Goal: Find specific page/section: Find specific page/section

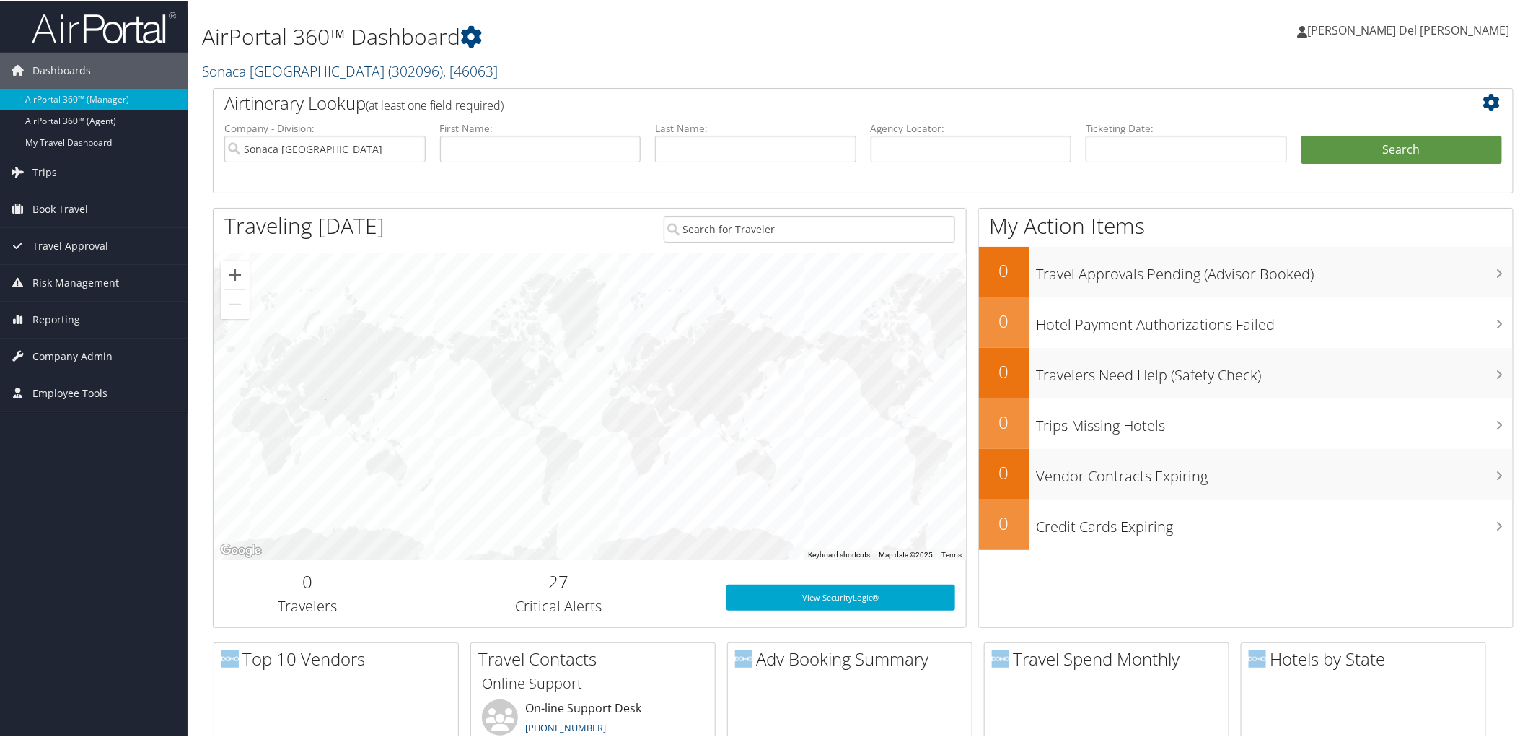
click at [291, 72] on link "Sonaca North America ( 302096 ) , [ 46063 ]" at bounding box center [350, 69] width 296 height 19
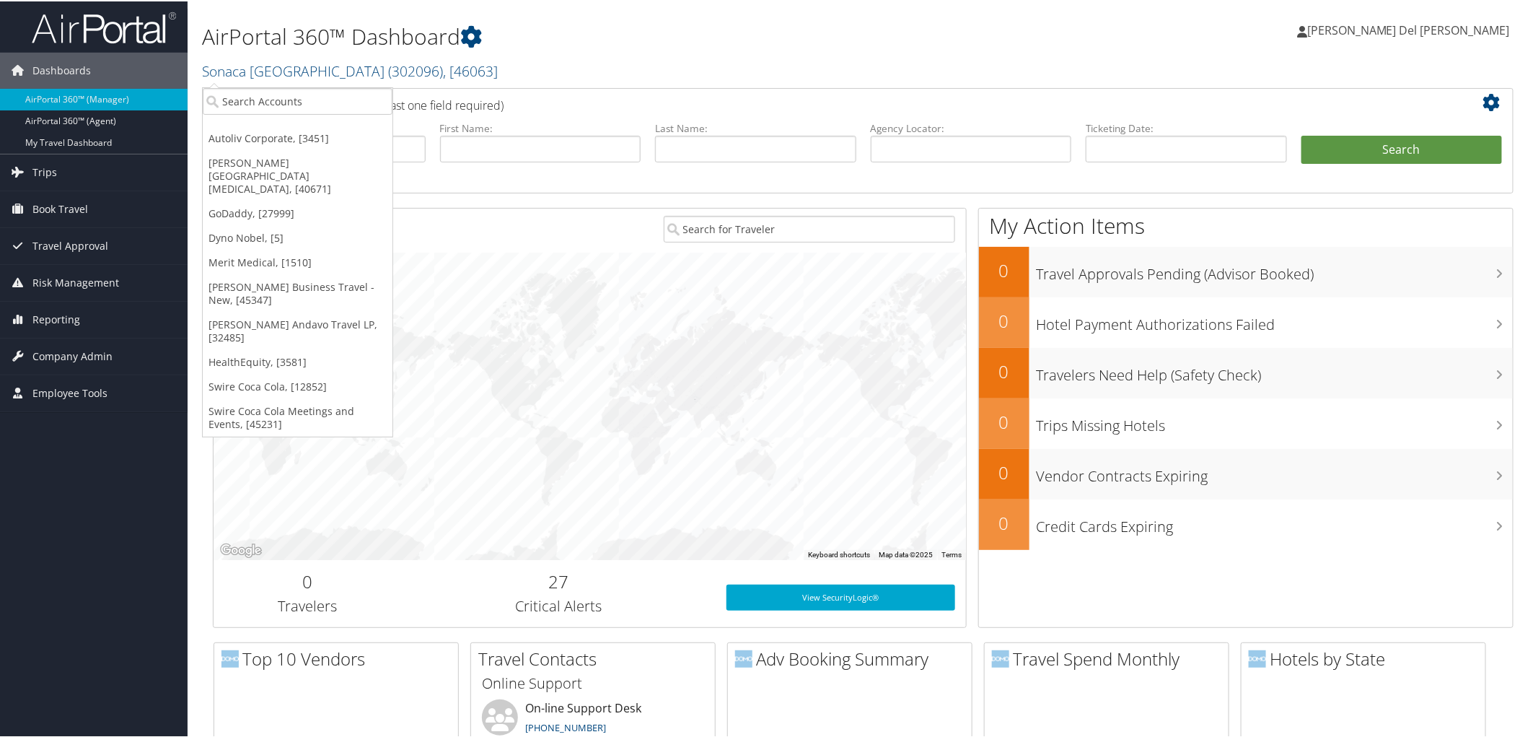
click at [256, 143] on link "Autoliv Corporate, [3451]" at bounding box center [298, 137] width 190 height 25
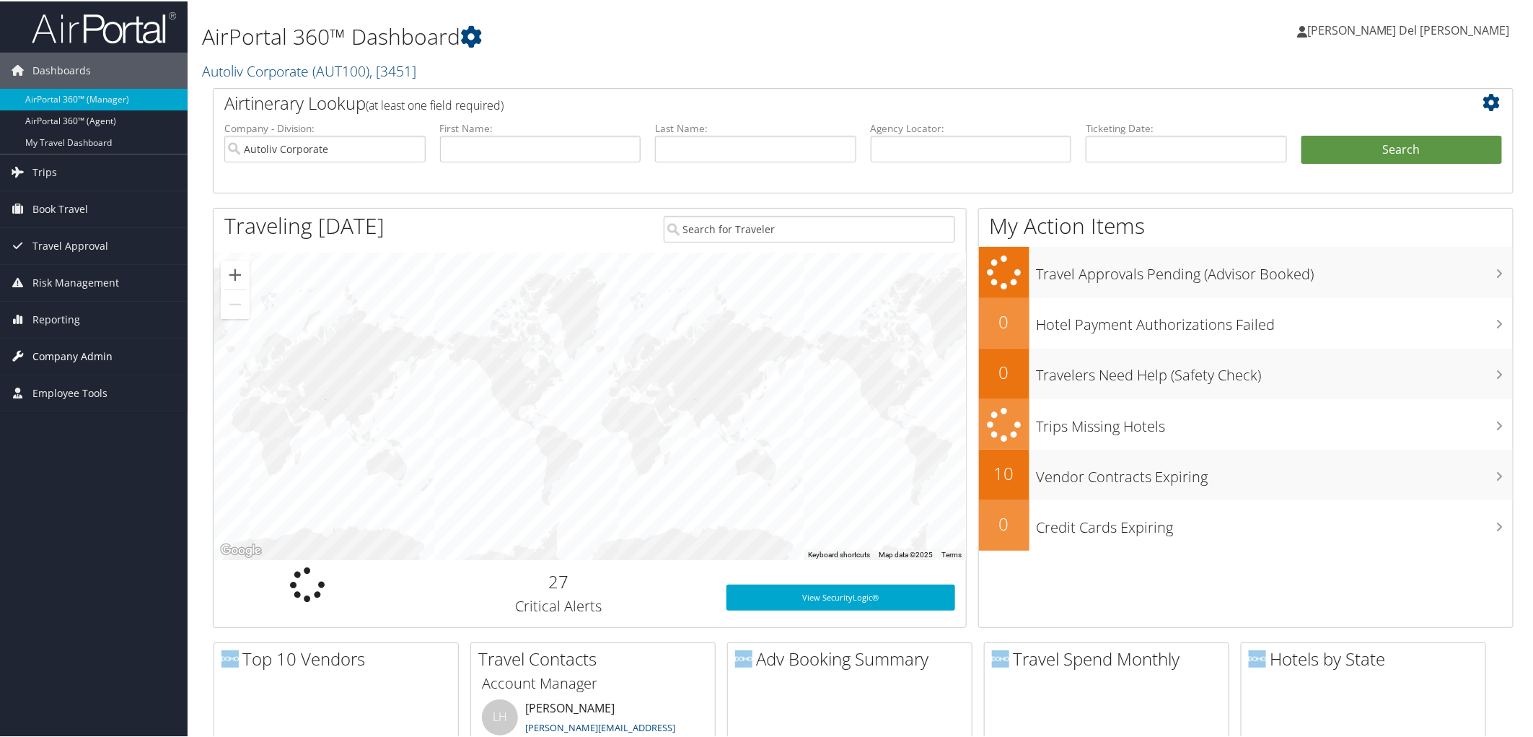
click at [78, 356] on span "Company Admin" at bounding box center [72, 355] width 80 height 36
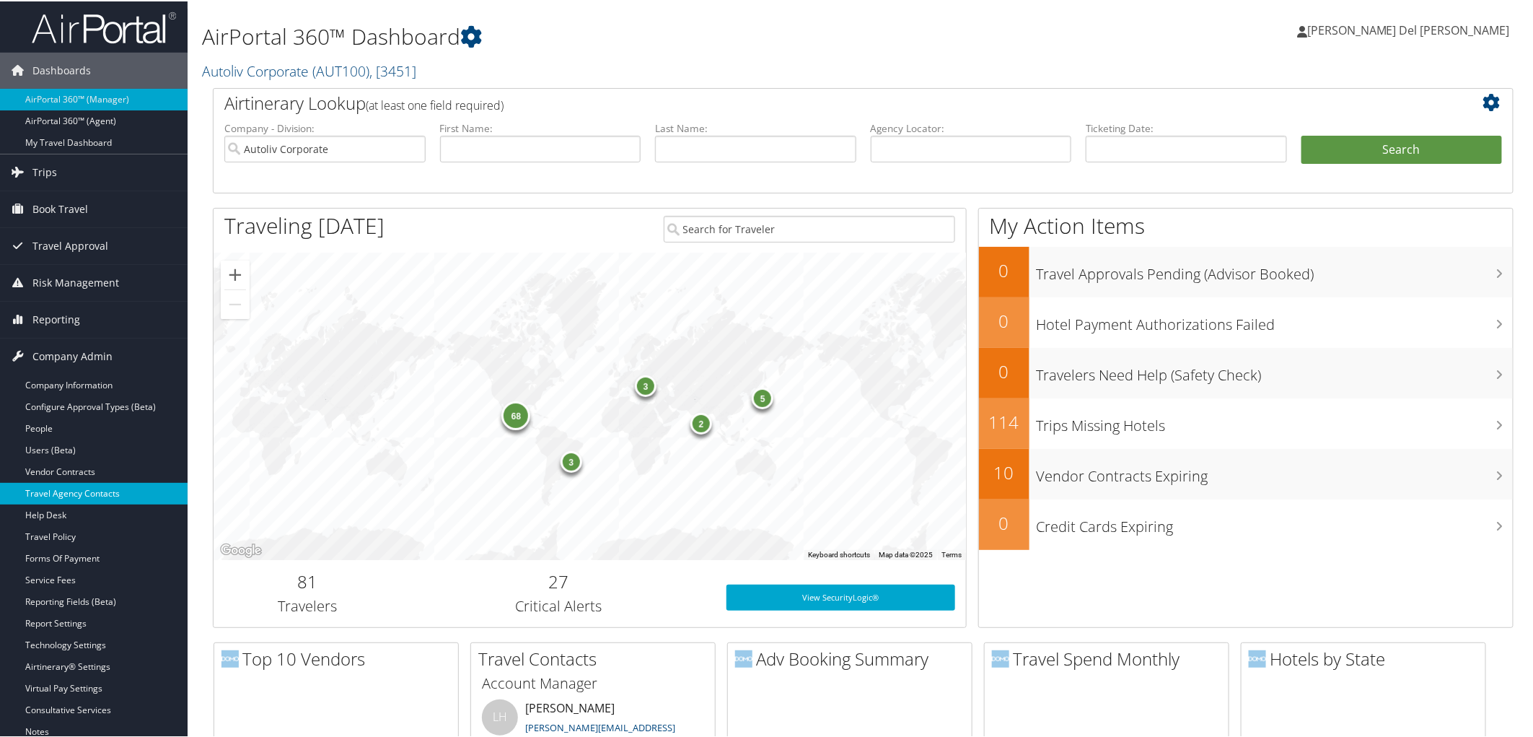
click at [69, 493] on link "Travel Agency Contacts" at bounding box center [94, 492] width 188 height 22
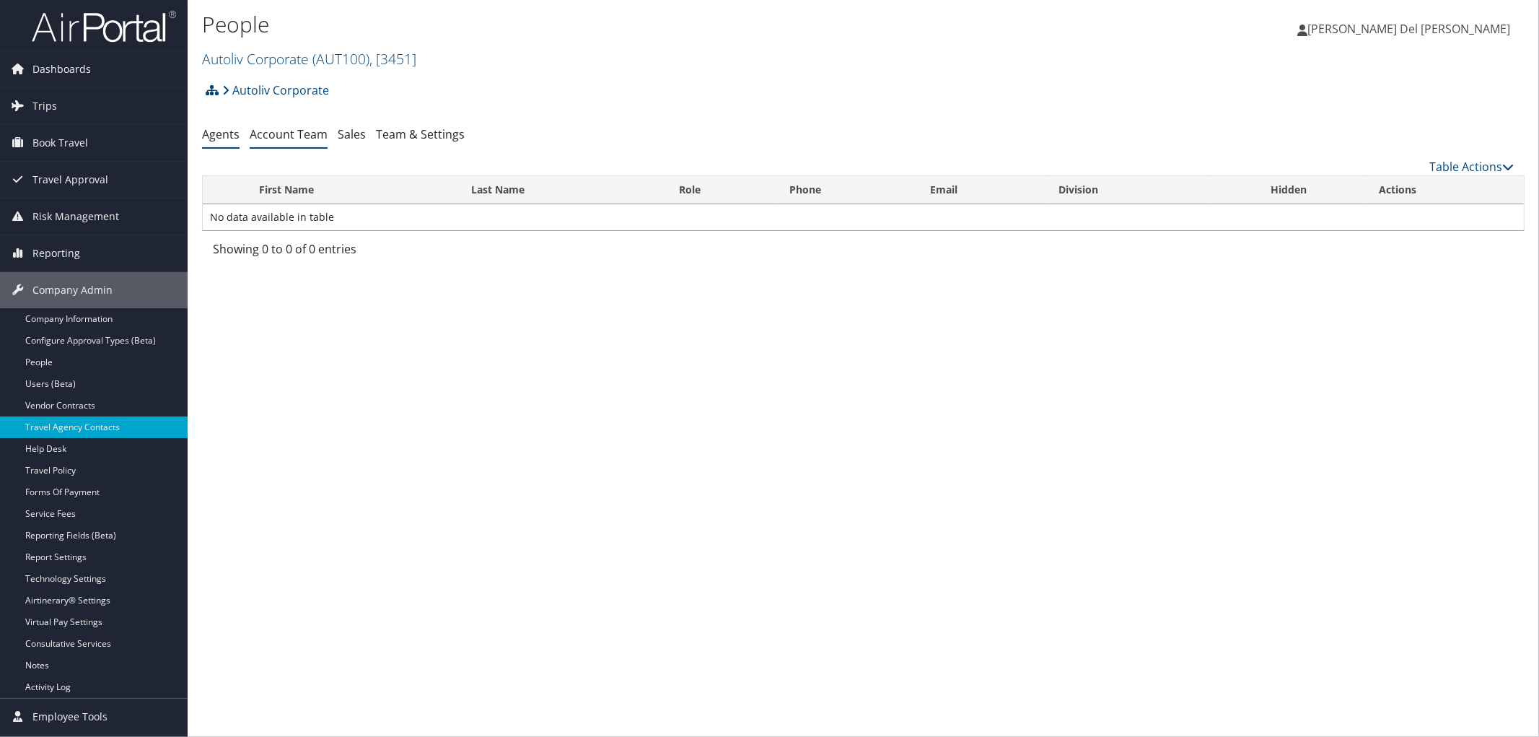
click at [276, 139] on link "Account Team" at bounding box center [289, 134] width 78 height 16
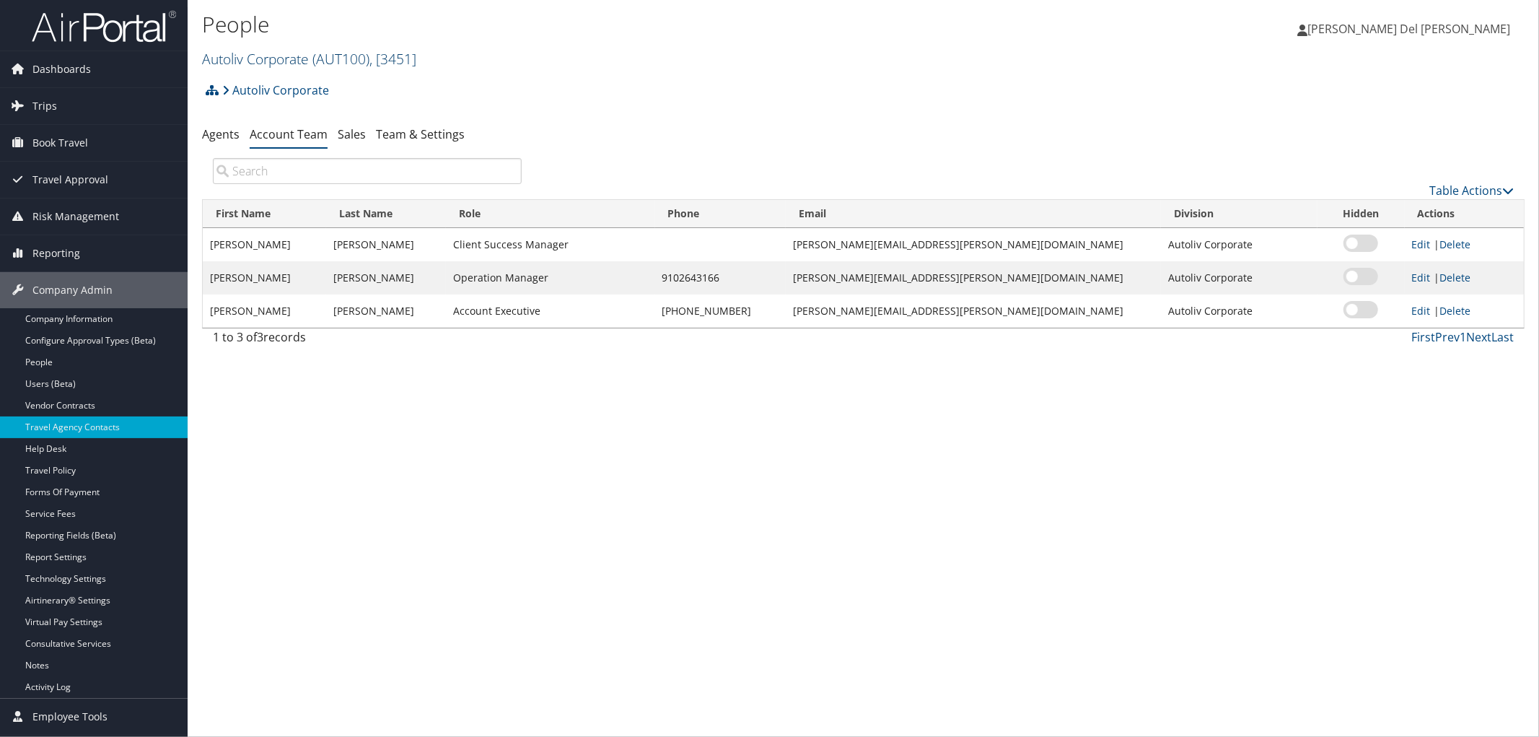
click at [270, 61] on link "Autoliv Corporate ( AUT100 ) , [ 3451 ]" at bounding box center [309, 58] width 214 height 19
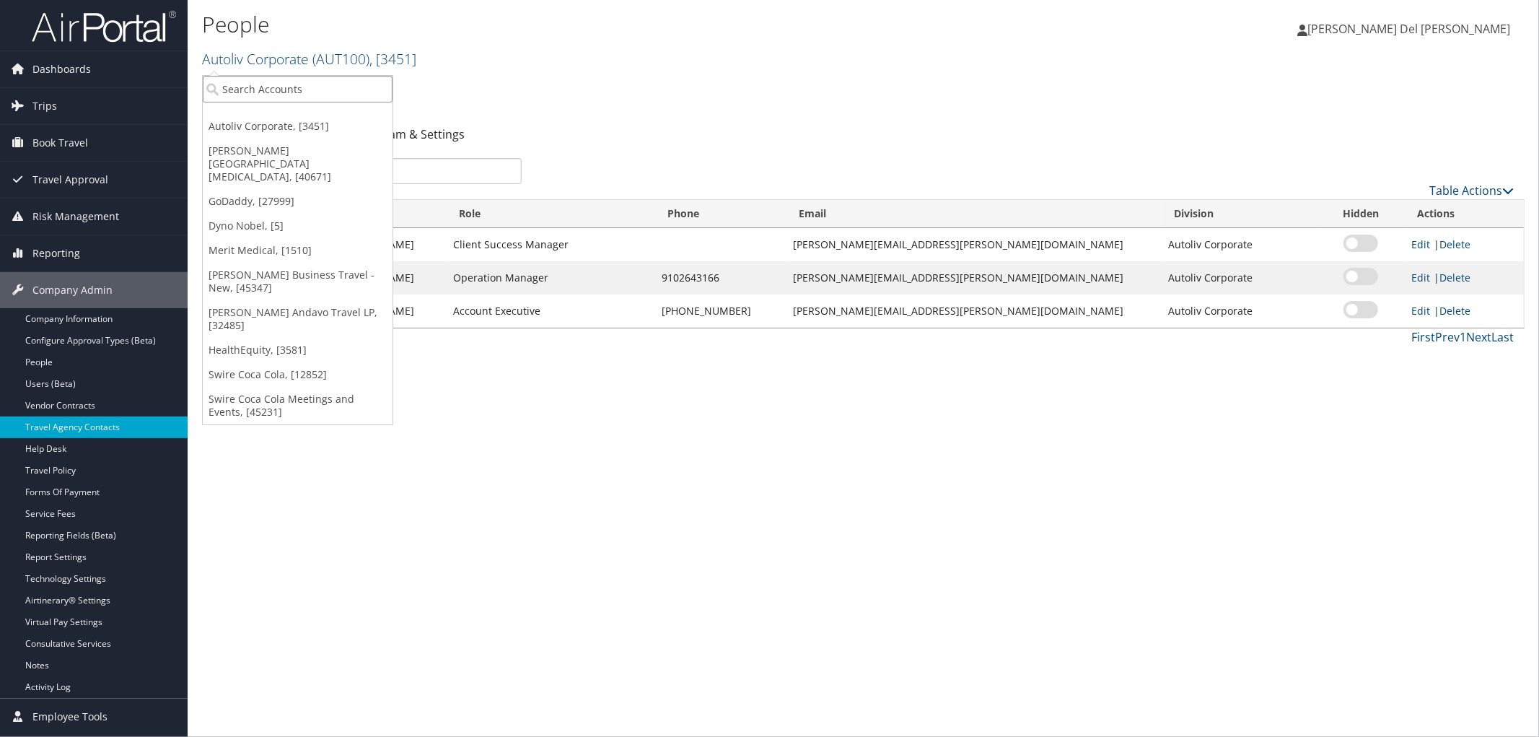
click at [263, 98] on input "search" at bounding box center [298, 89] width 190 height 27
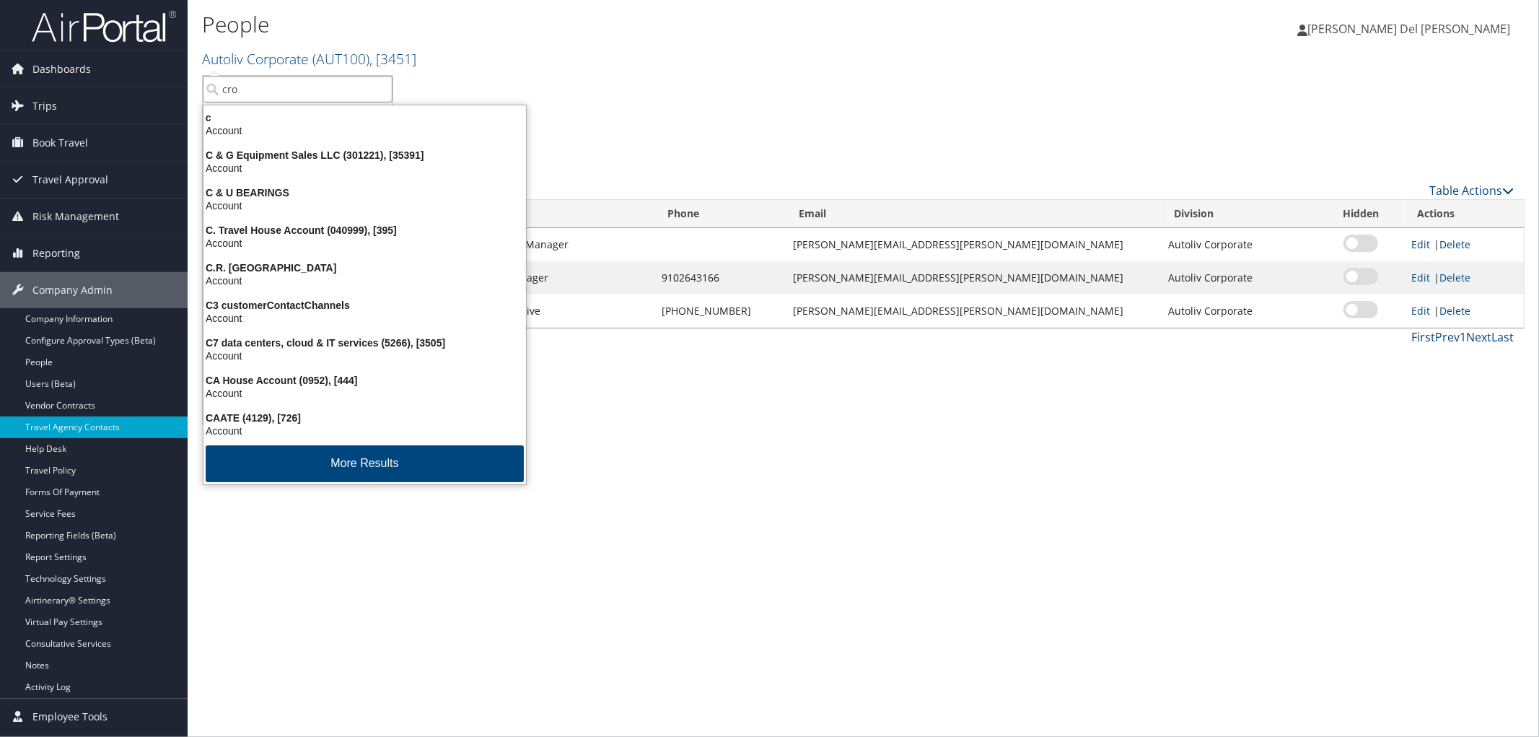
type input "croc"
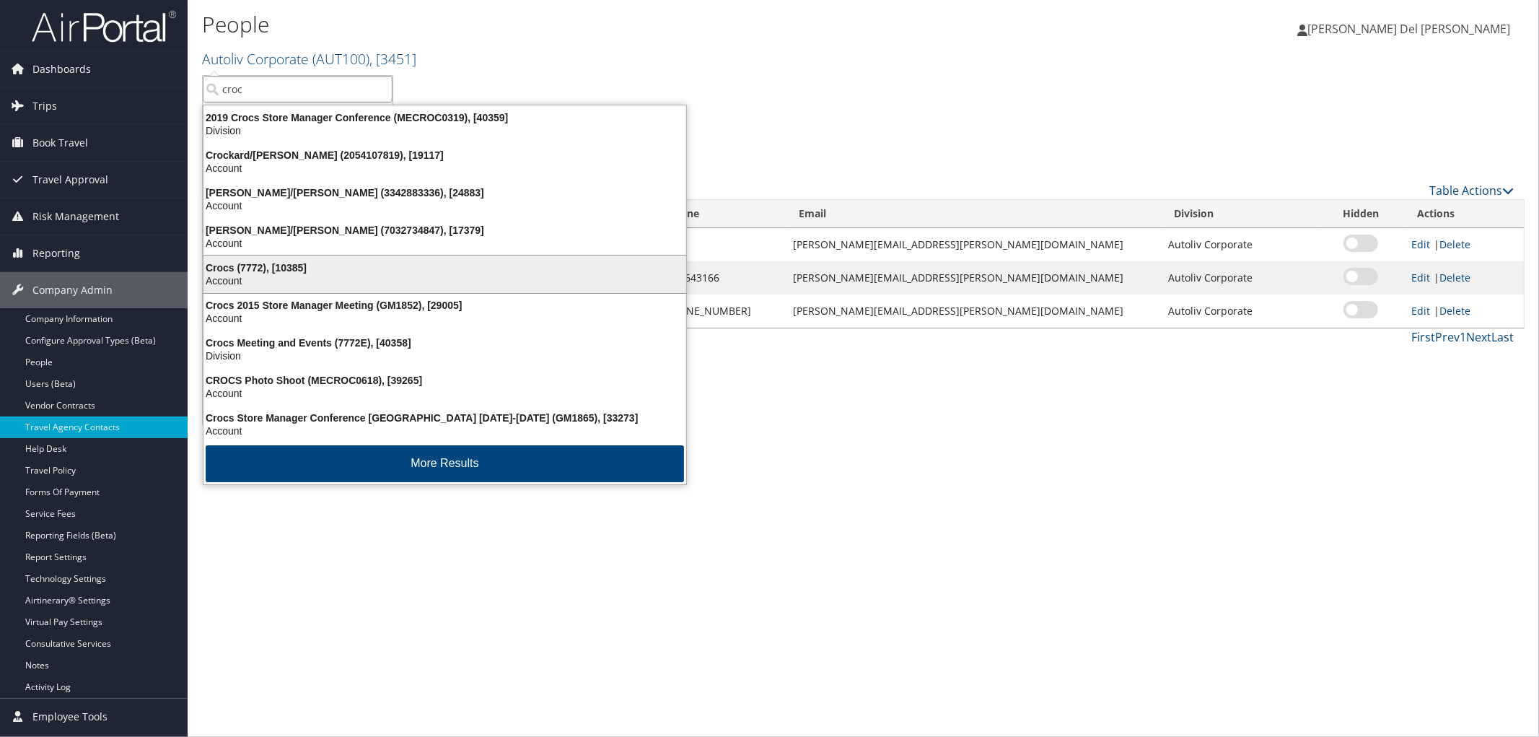
click at [237, 274] on div "Crocs (7772), [10385]" at bounding box center [445, 267] width 500 height 13
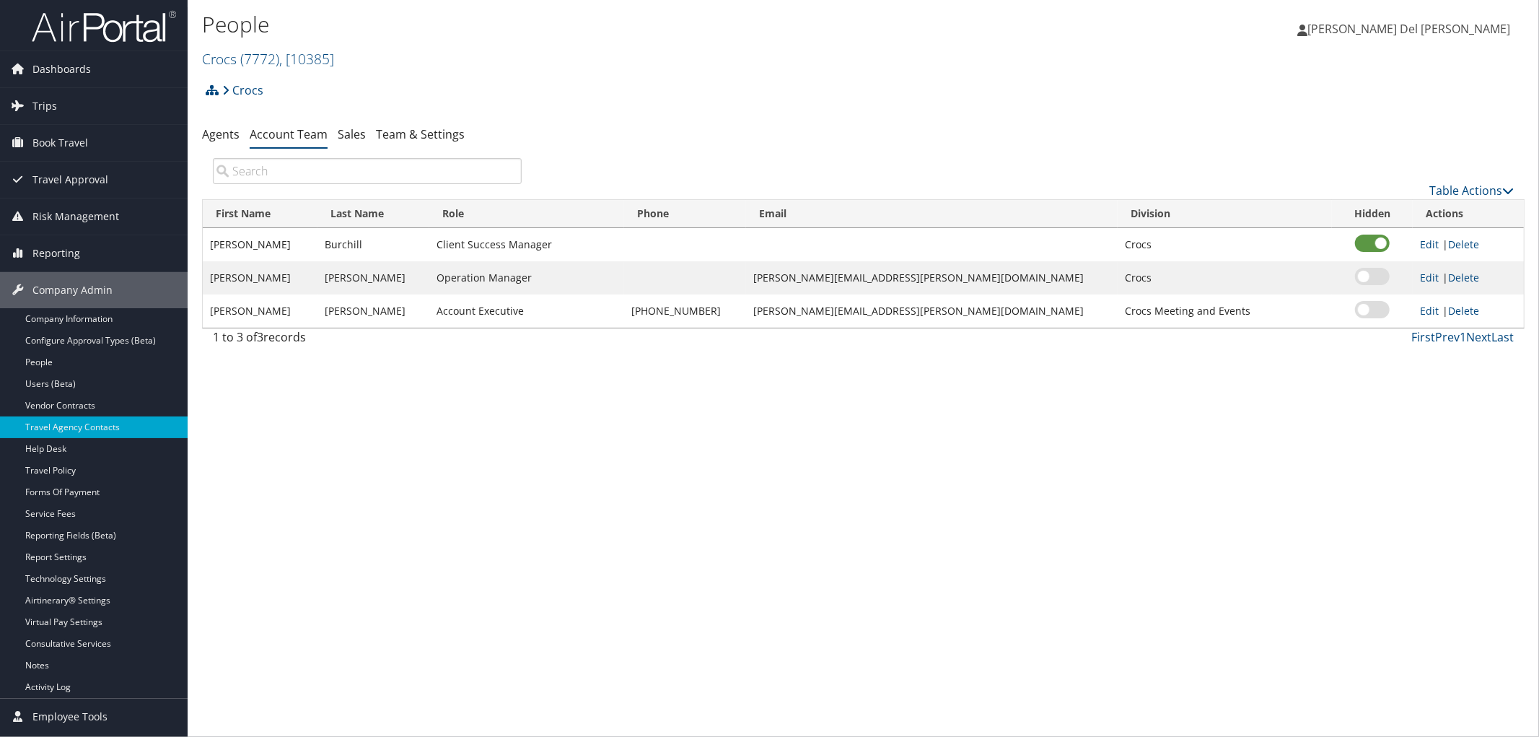
drag, startPoint x: 275, startPoint y: 58, endPoint x: 258, endPoint y: 45, distance: 21.1
click at [272, 55] on span "( 7772 )" at bounding box center [259, 58] width 39 height 19
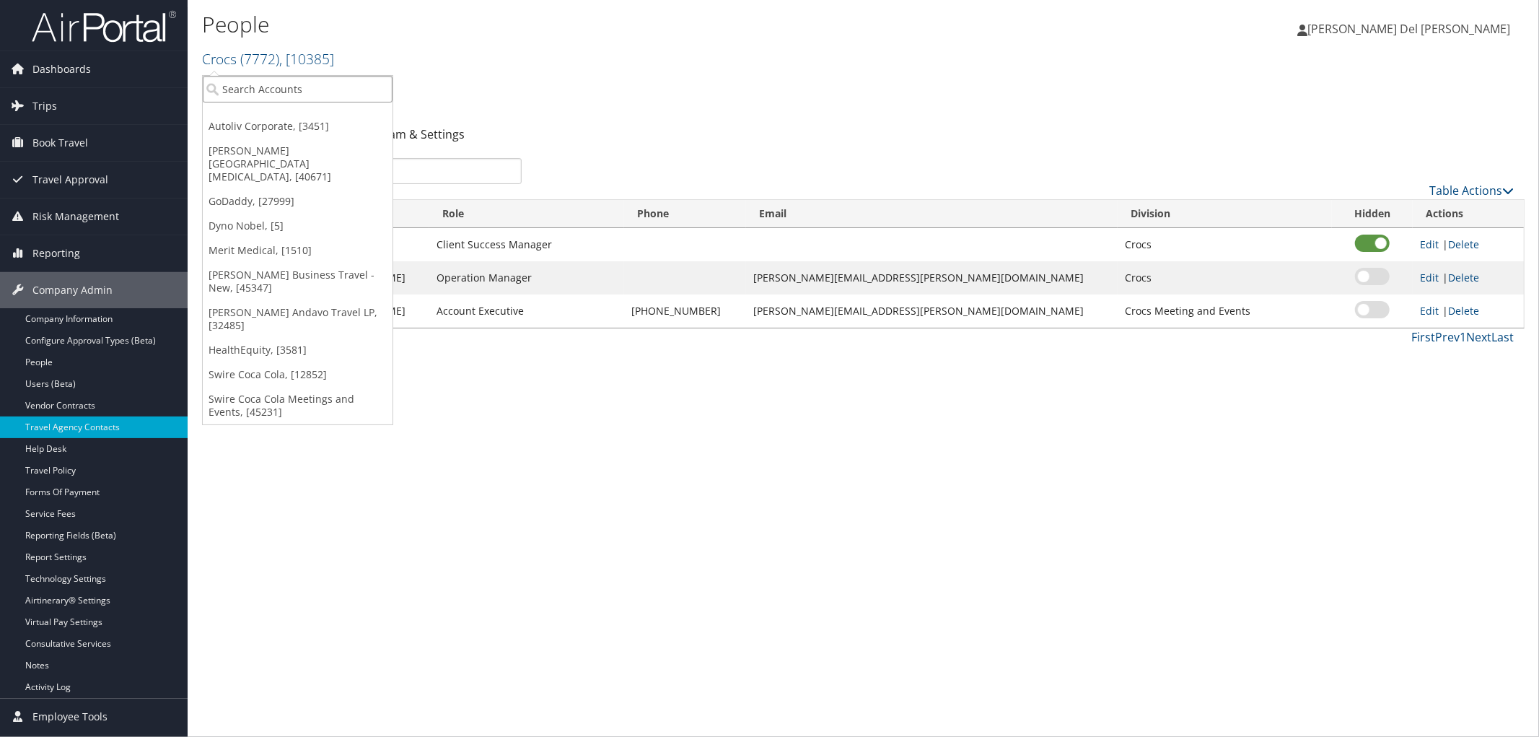
click at [240, 92] on input "search" at bounding box center [298, 89] width 190 height 27
type input "doterr"
click at [253, 113] on div "doTERRA (302032), [31239]" at bounding box center [298, 117] width 206 height 13
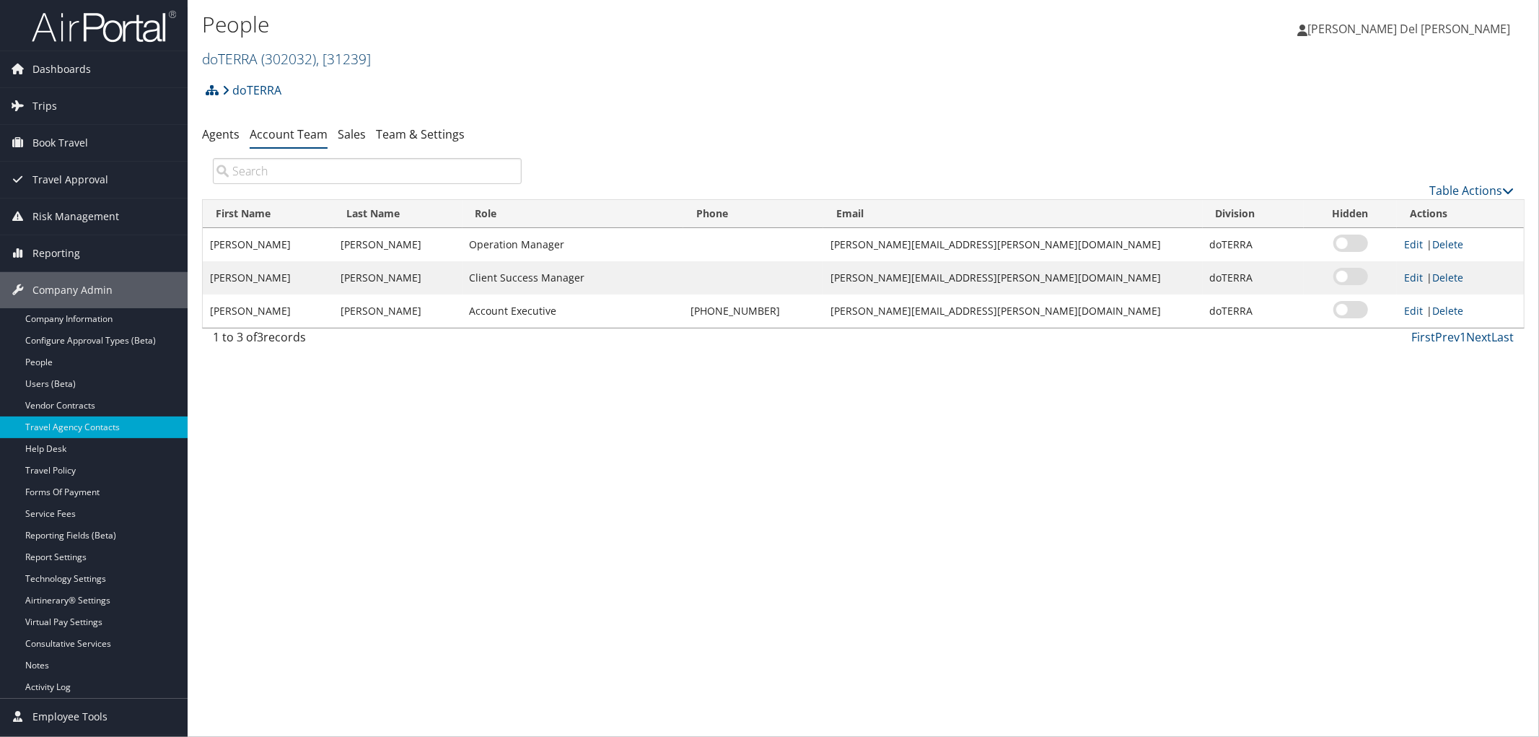
click at [260, 59] on link "doTERRA ( 302032 ) , [ 31239 ]" at bounding box center [286, 58] width 169 height 19
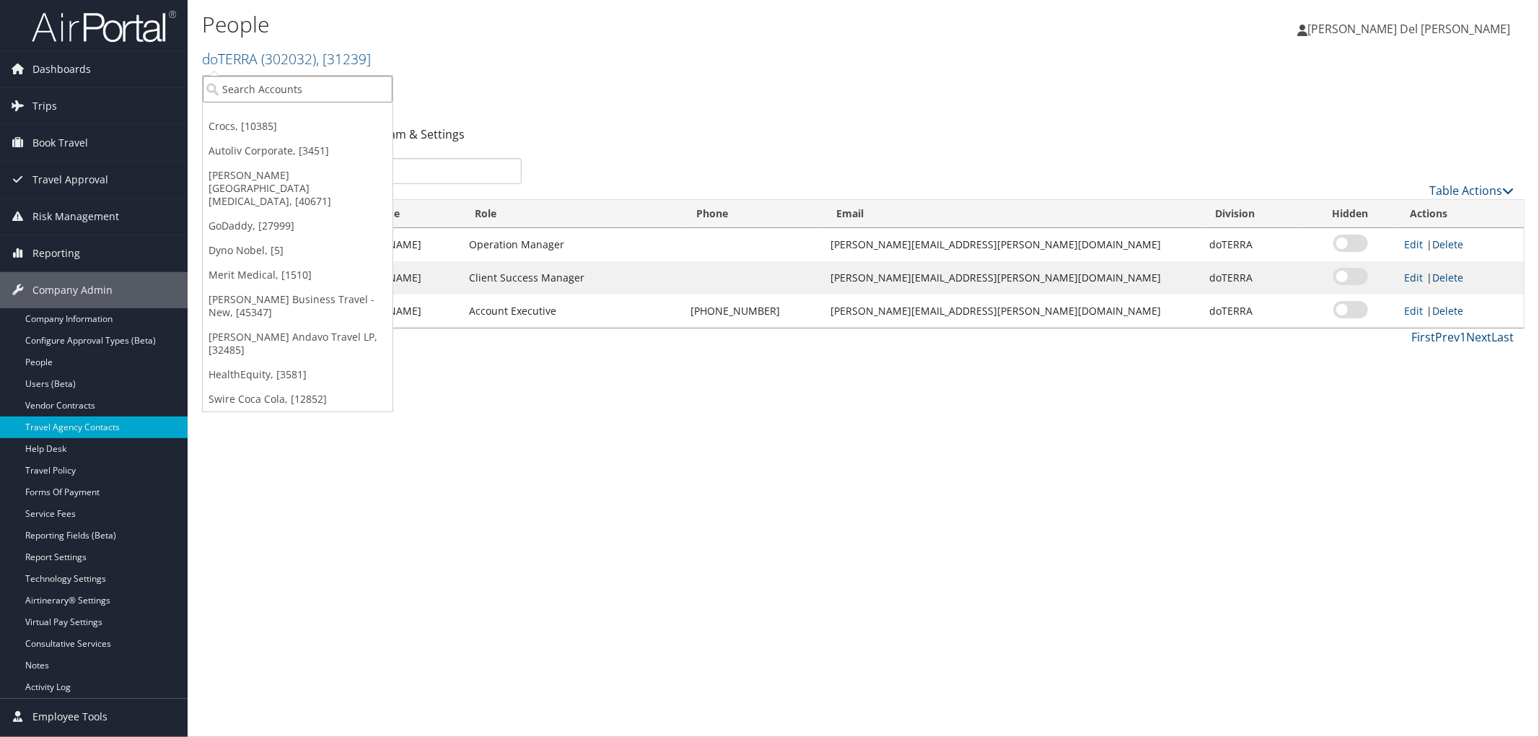
click at [255, 81] on input "search" at bounding box center [298, 89] width 190 height 27
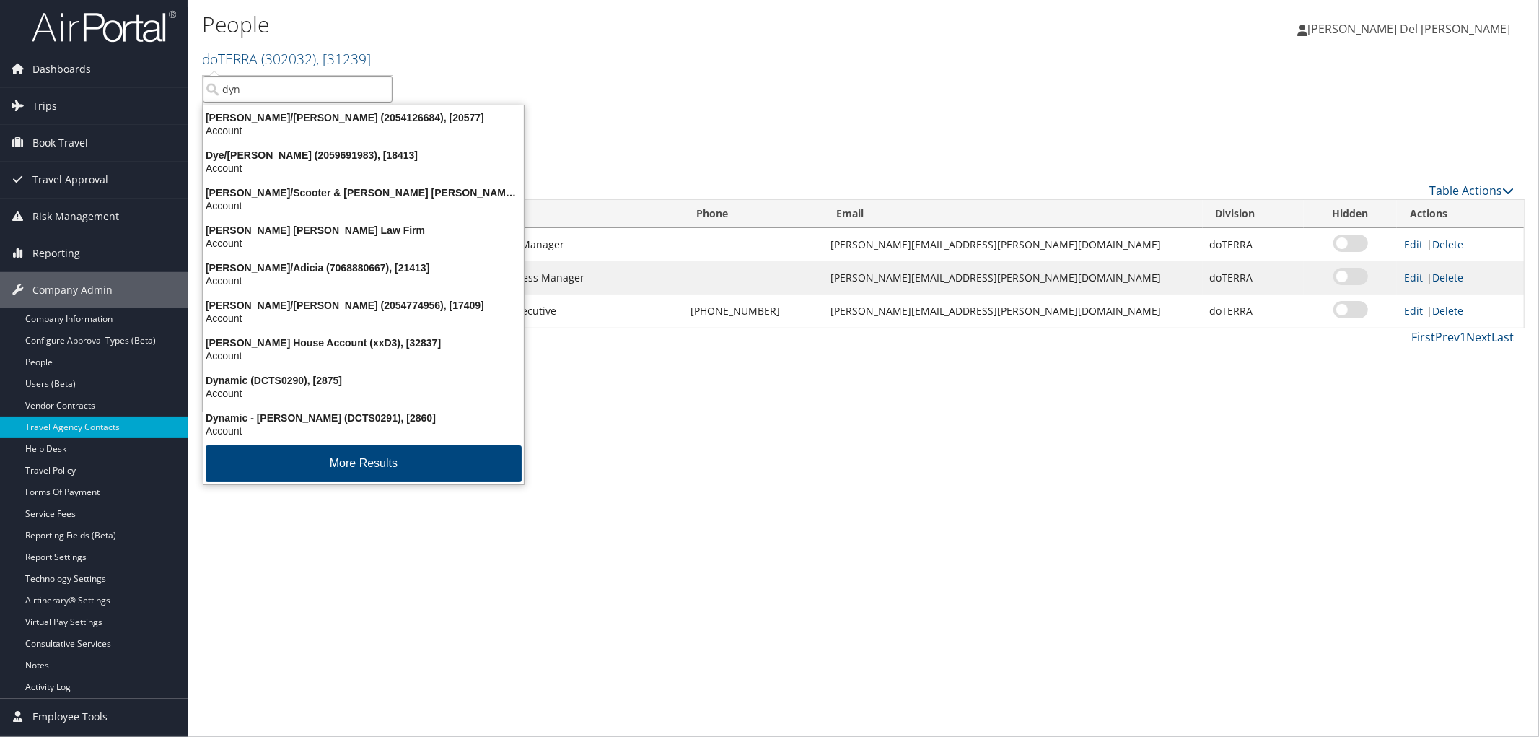
type input "dyno"
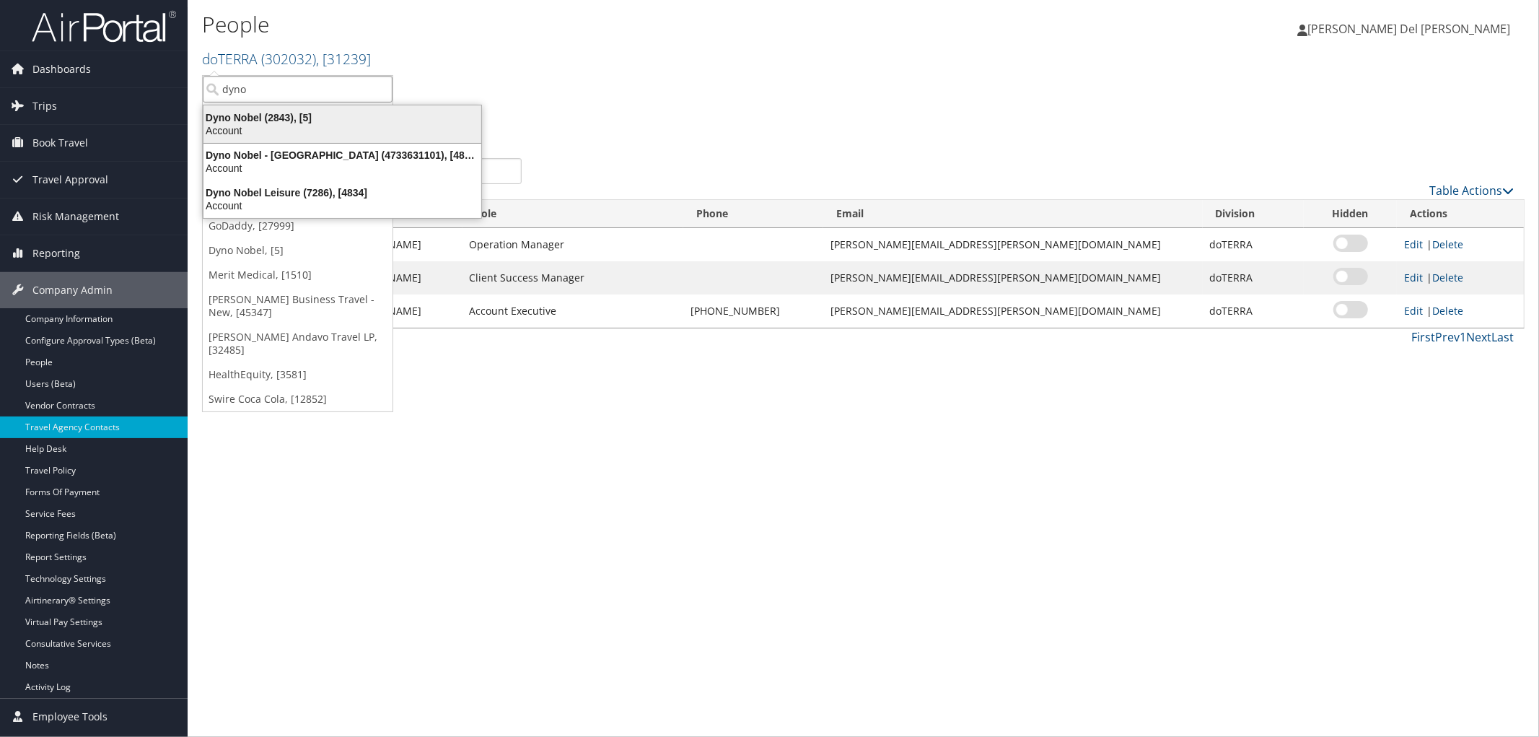
click at [237, 120] on div "Dyno Nobel (2843), [5]" at bounding box center [342, 117] width 295 height 13
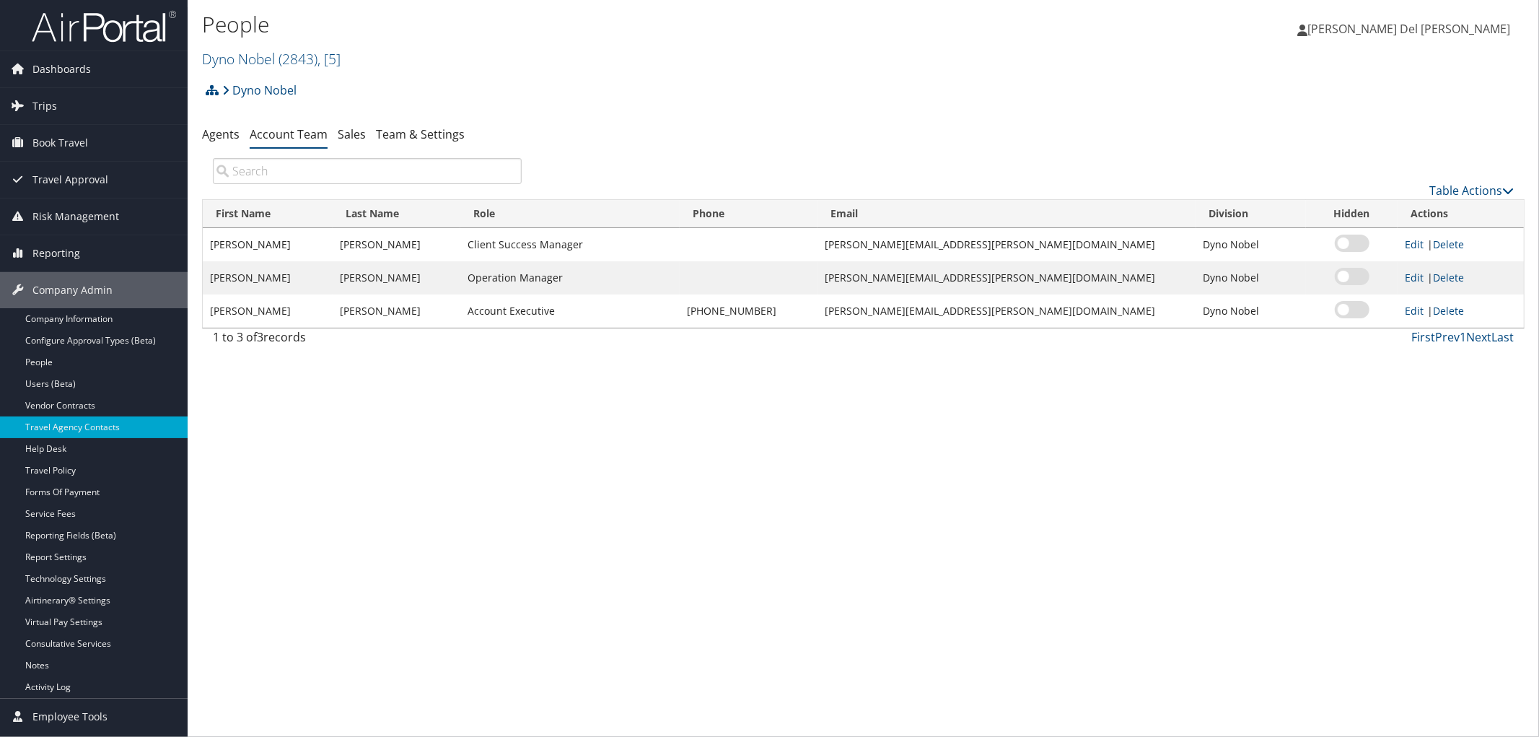
click at [249, 51] on h2 "Dyno Nobel ( 2843 ) , [ 5 ]" at bounding box center [643, 57] width 882 height 25
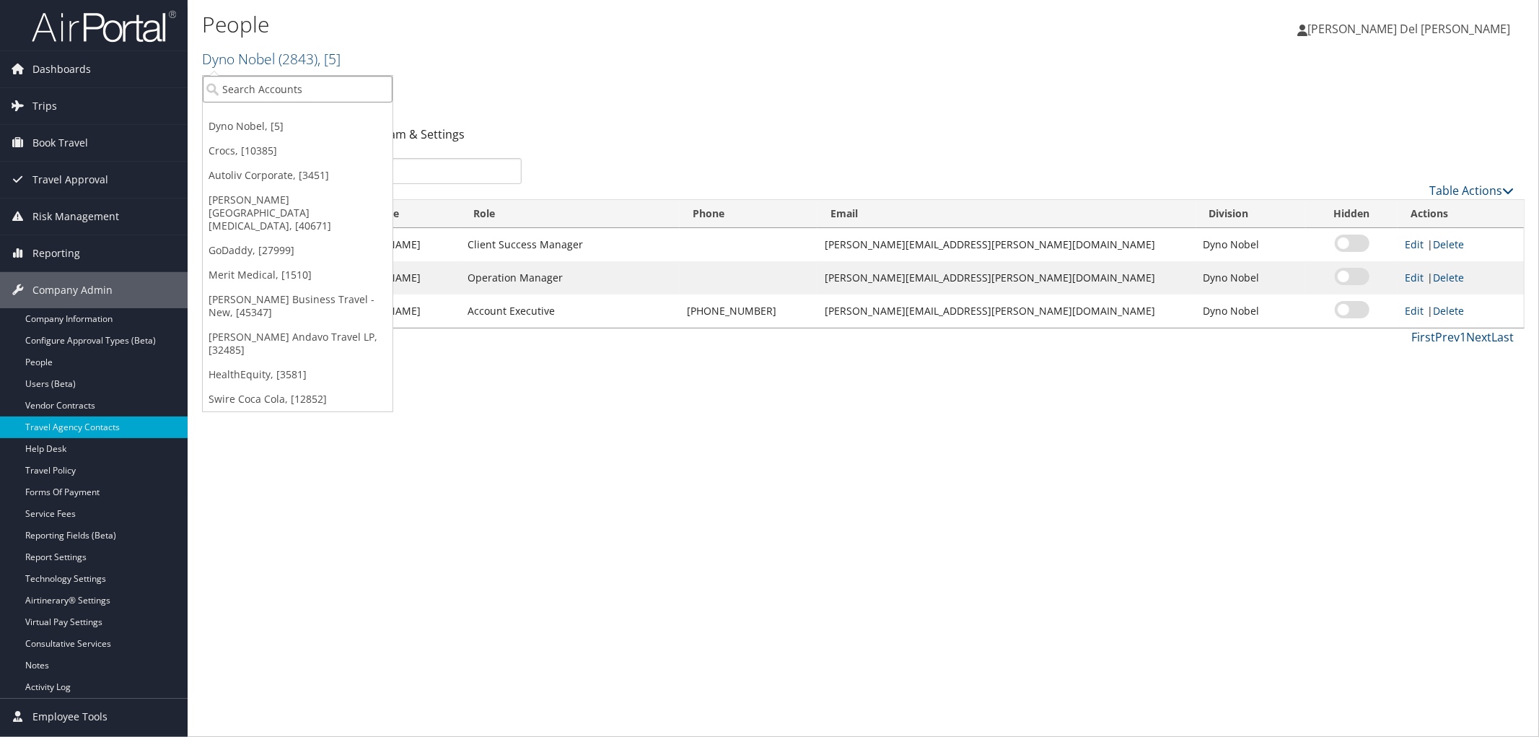
drag, startPoint x: 232, startPoint y: 85, endPoint x: 231, endPoint y: 78, distance: 7.3
click at [231, 81] on input "search" at bounding box center [298, 89] width 190 height 27
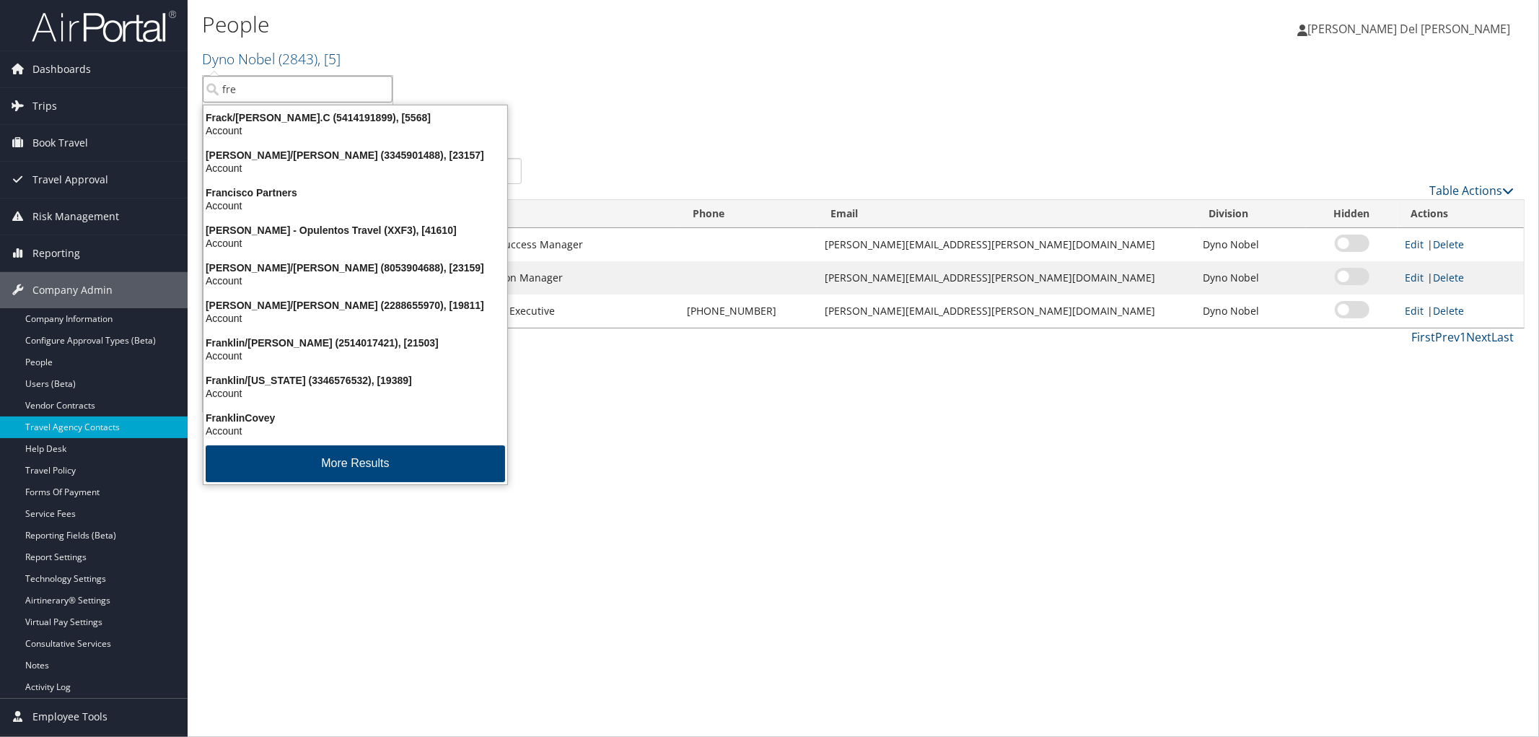
type input "fred"
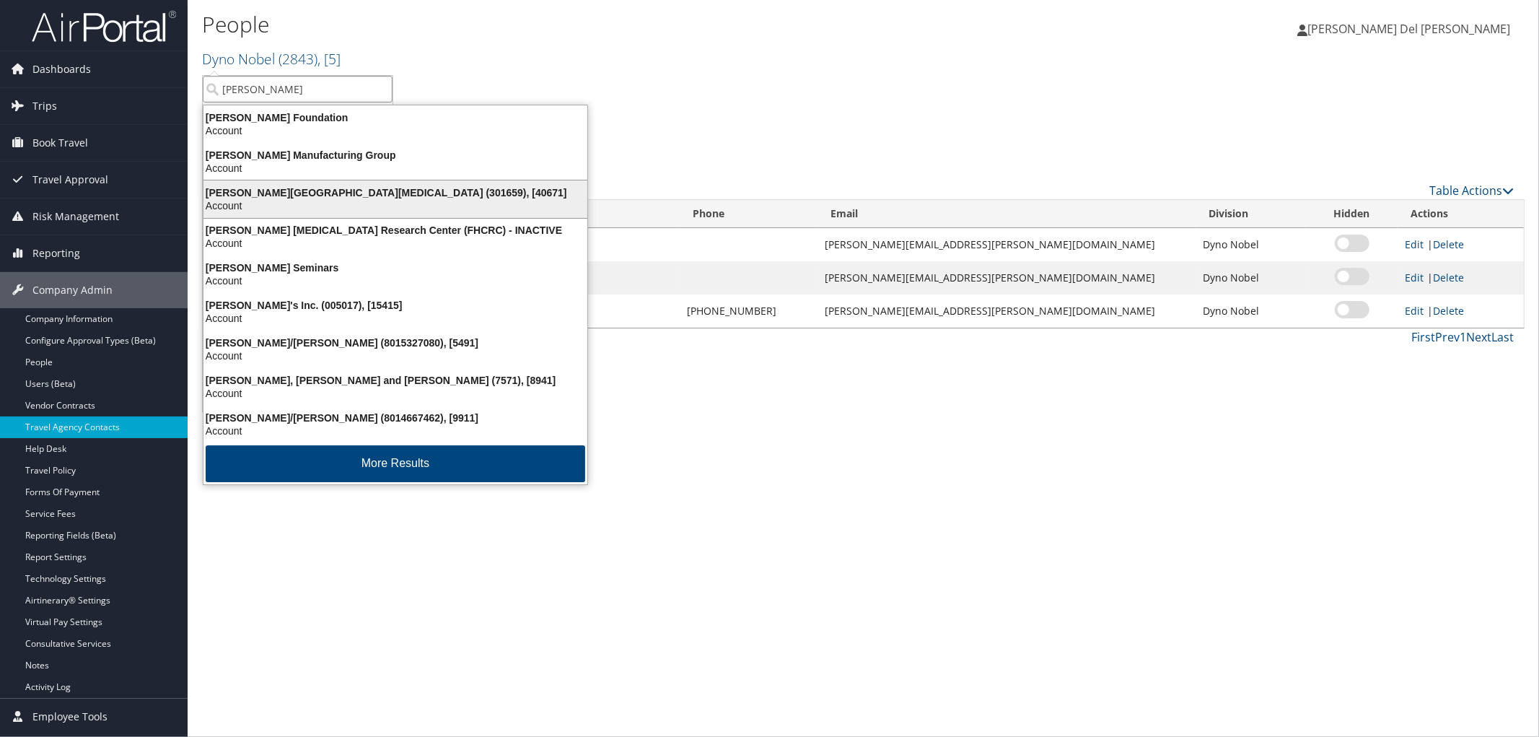
click at [274, 191] on div "Fred Hutchinson Cancer Center (301659), [40671]" at bounding box center [395, 192] width 401 height 13
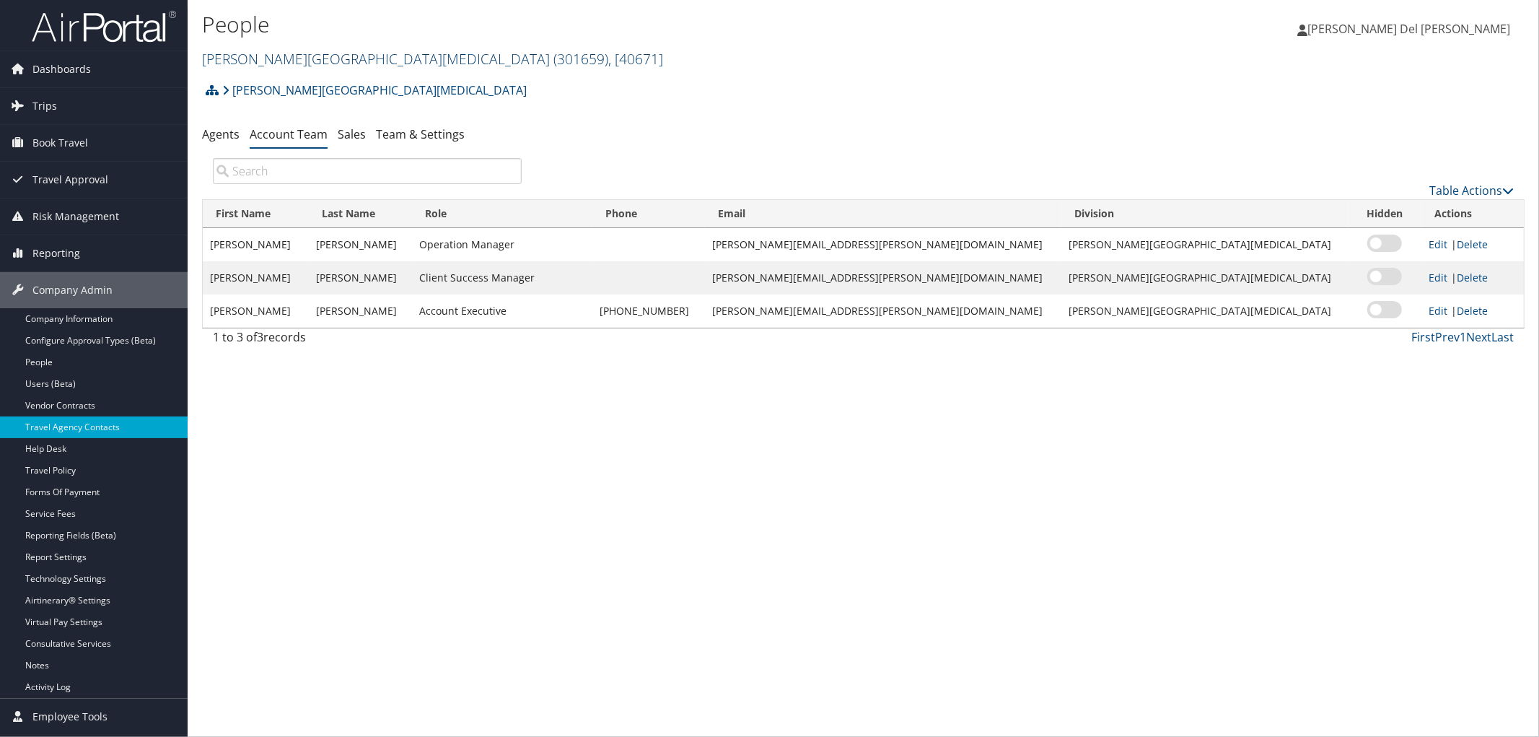
click at [304, 59] on link "[PERSON_NAME][GEOGRAPHIC_DATA][MEDICAL_DATA] ( 301659 ) , [ 40671 ]" at bounding box center [432, 58] width 461 height 19
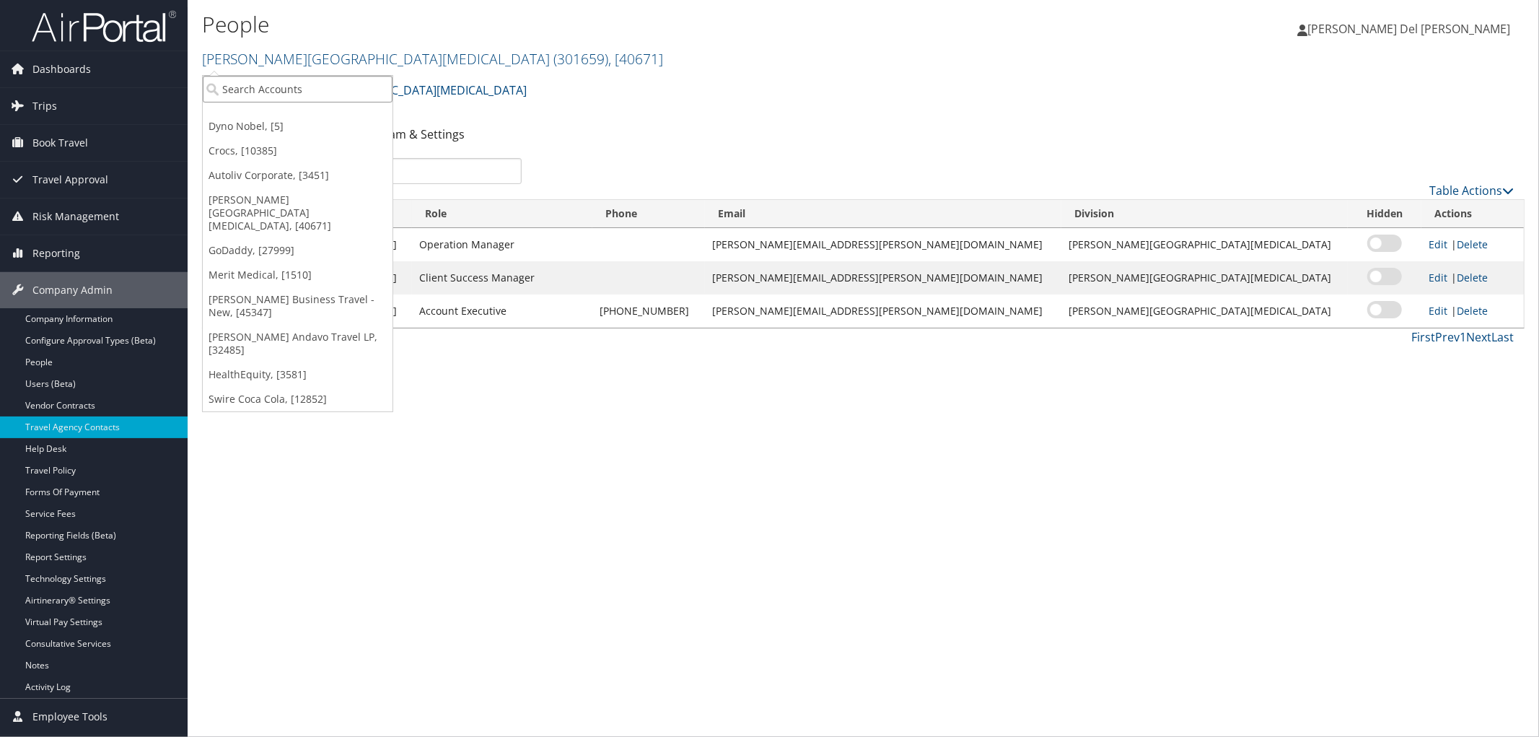
click at [283, 89] on input "search" at bounding box center [298, 89] width 190 height 27
type input "goda"
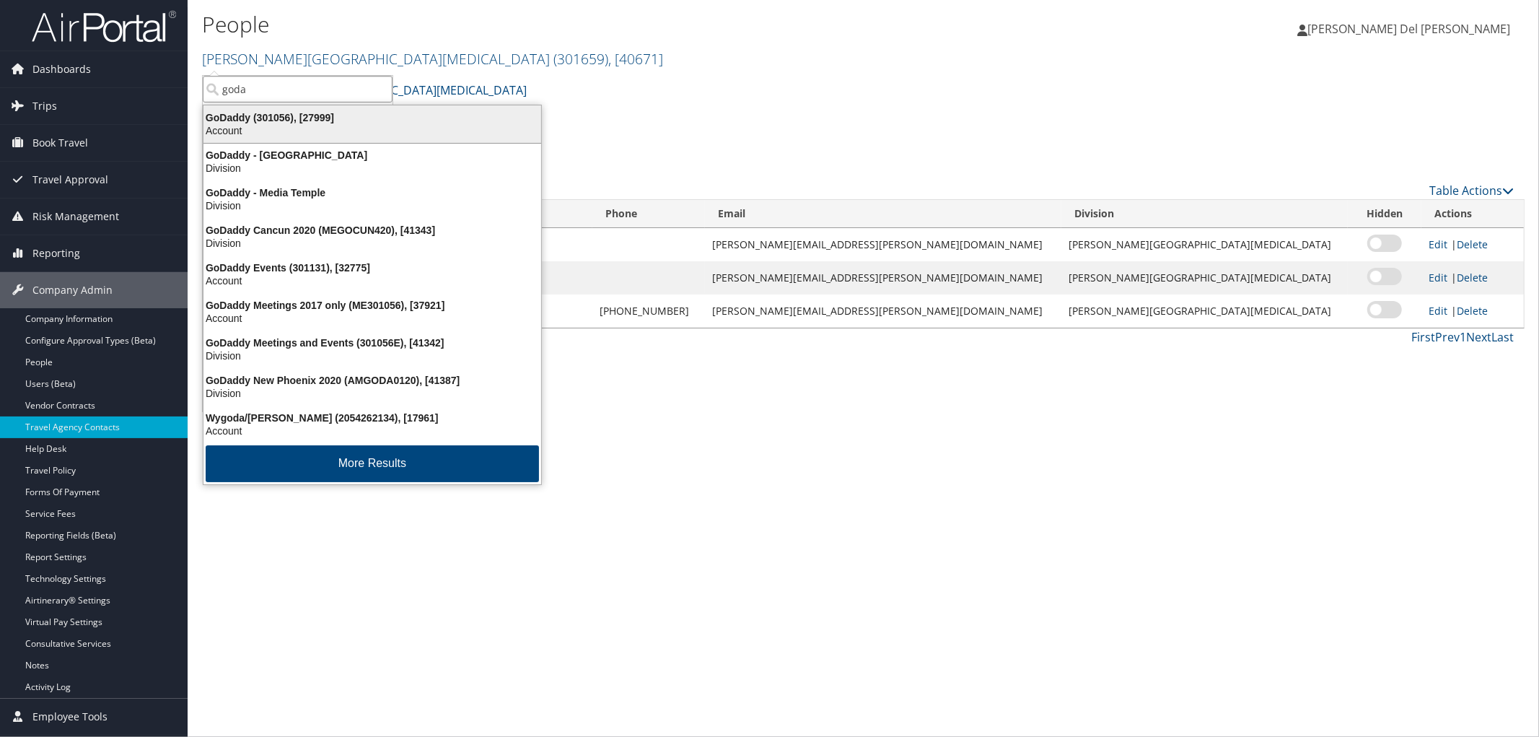
click at [291, 119] on div "GoDaddy (301056), [27999]" at bounding box center [372, 117] width 355 height 13
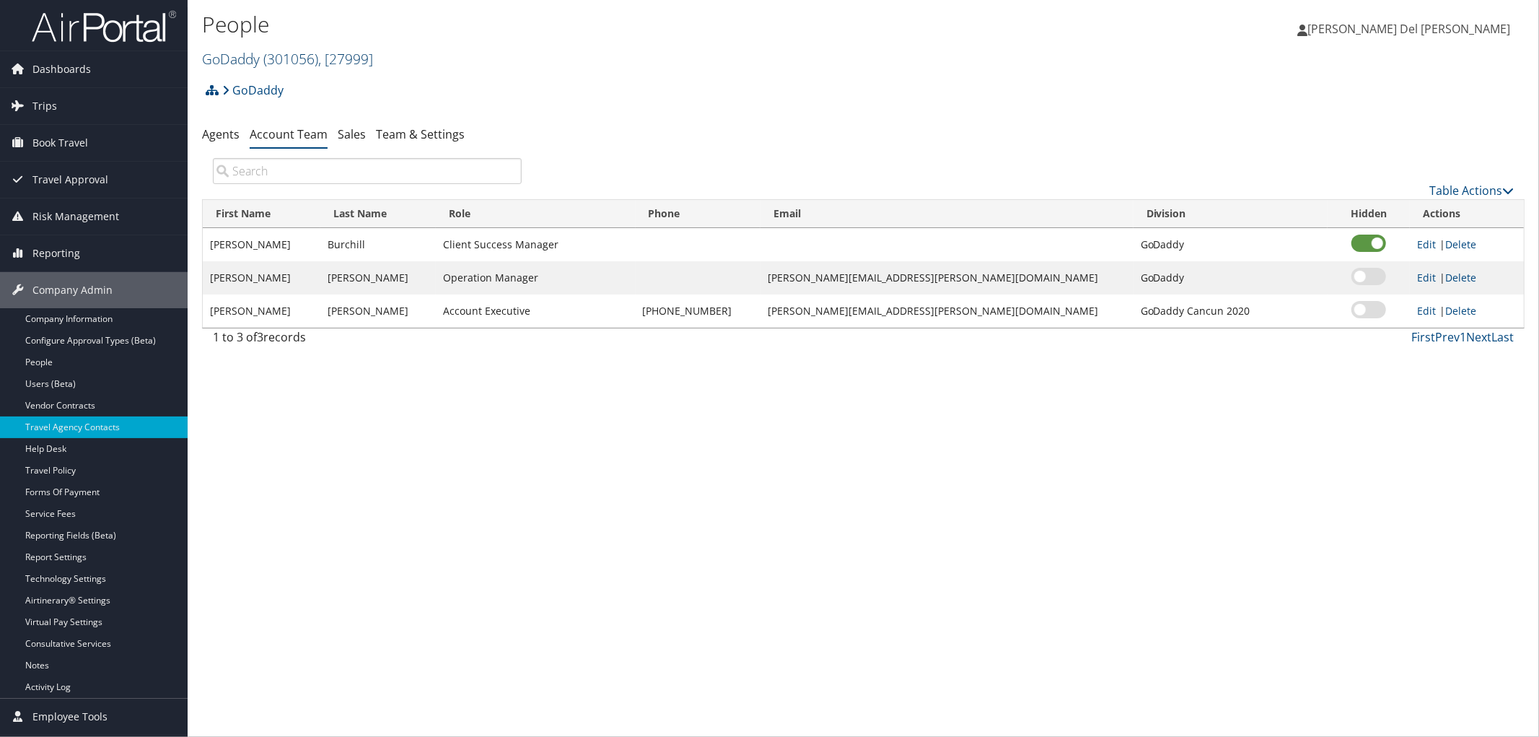
click at [303, 62] on span "( 301056 )" at bounding box center [290, 58] width 55 height 19
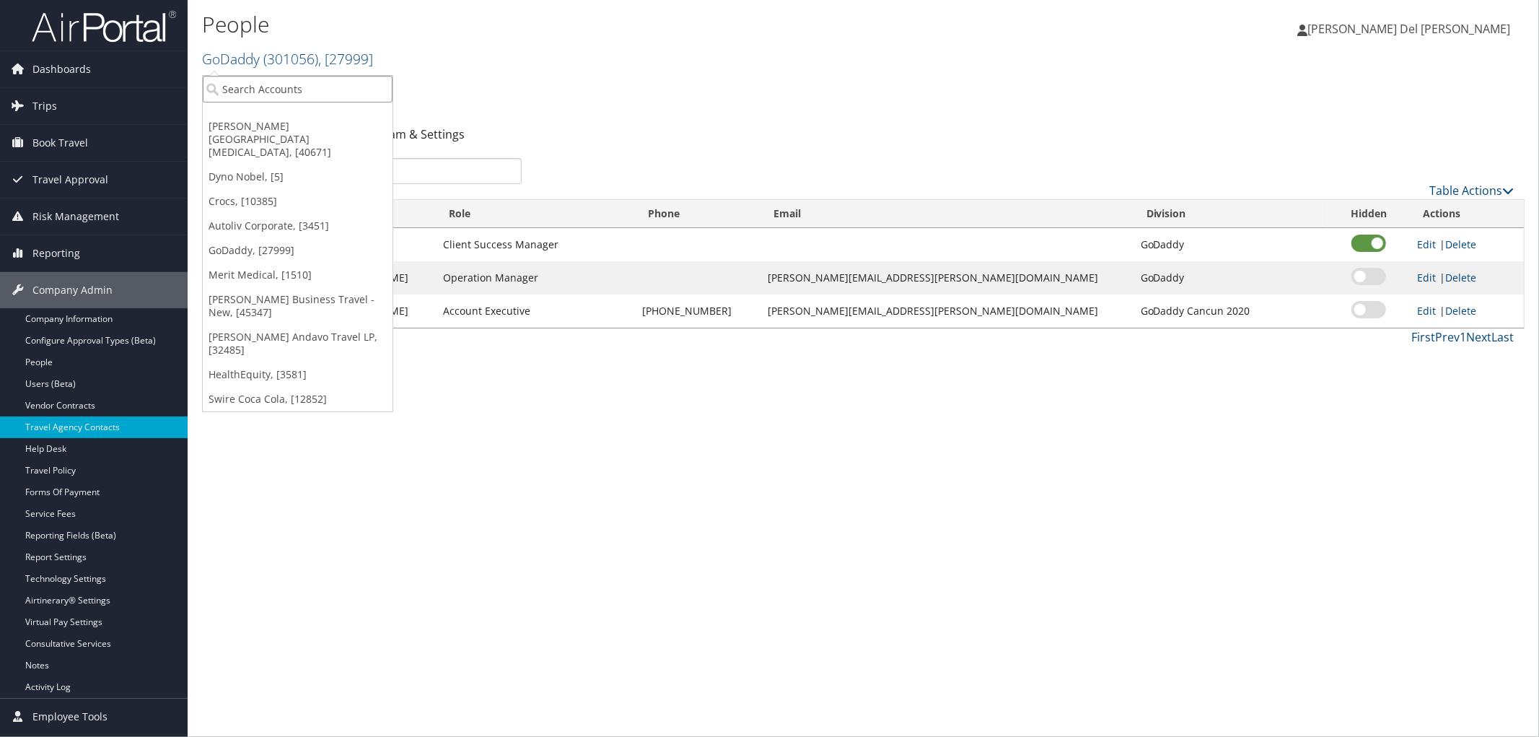
click at [299, 85] on input "search" at bounding box center [298, 89] width 190 height 27
type input "hunts"
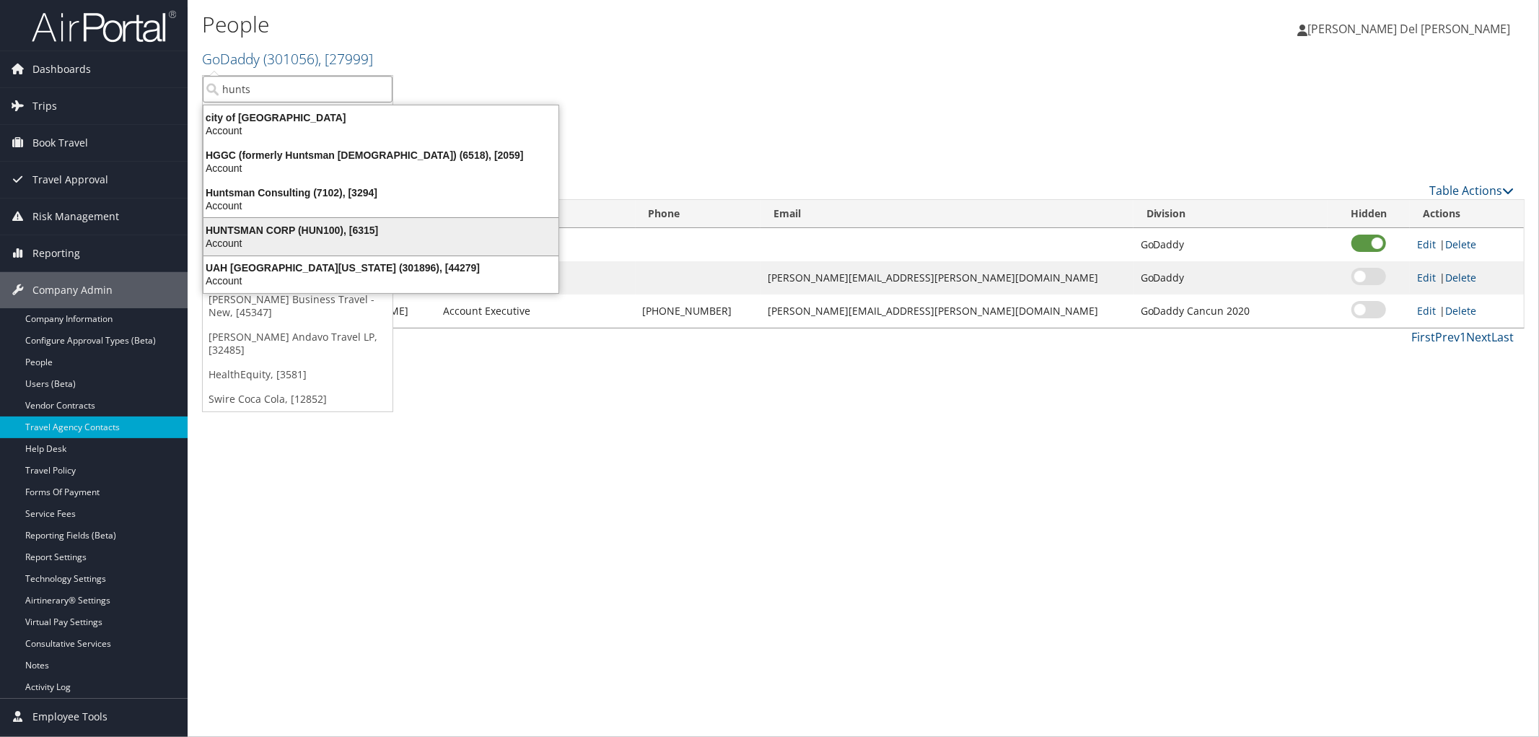
click at [258, 233] on div "HUNTSMAN CORP (HUN100), [6315]" at bounding box center [381, 230] width 372 height 13
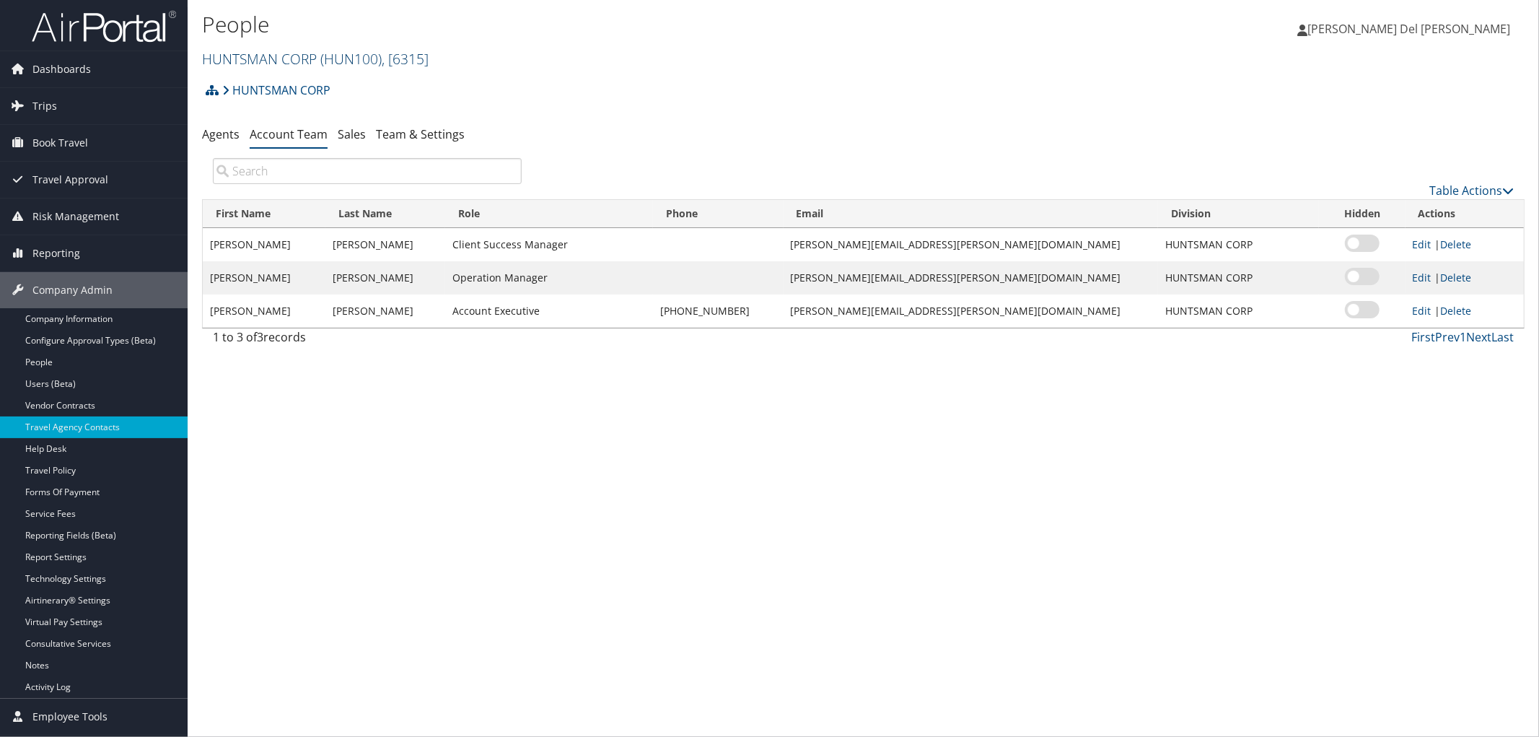
click at [303, 60] on link "HUNTSMAN CORP ( HUN100 ) , [ 6315 ]" at bounding box center [315, 58] width 227 height 19
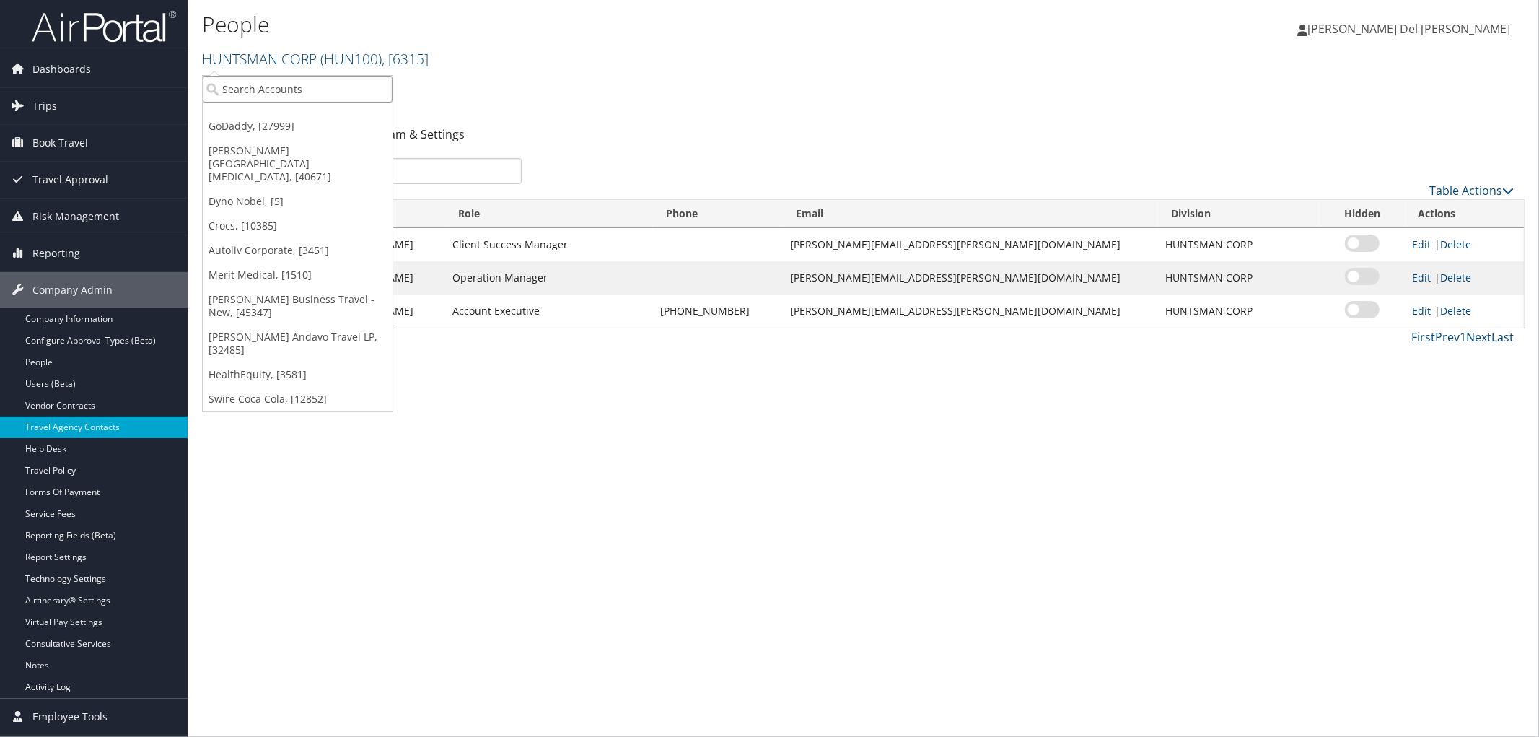
click at [268, 89] on input "search" at bounding box center [298, 89] width 190 height 27
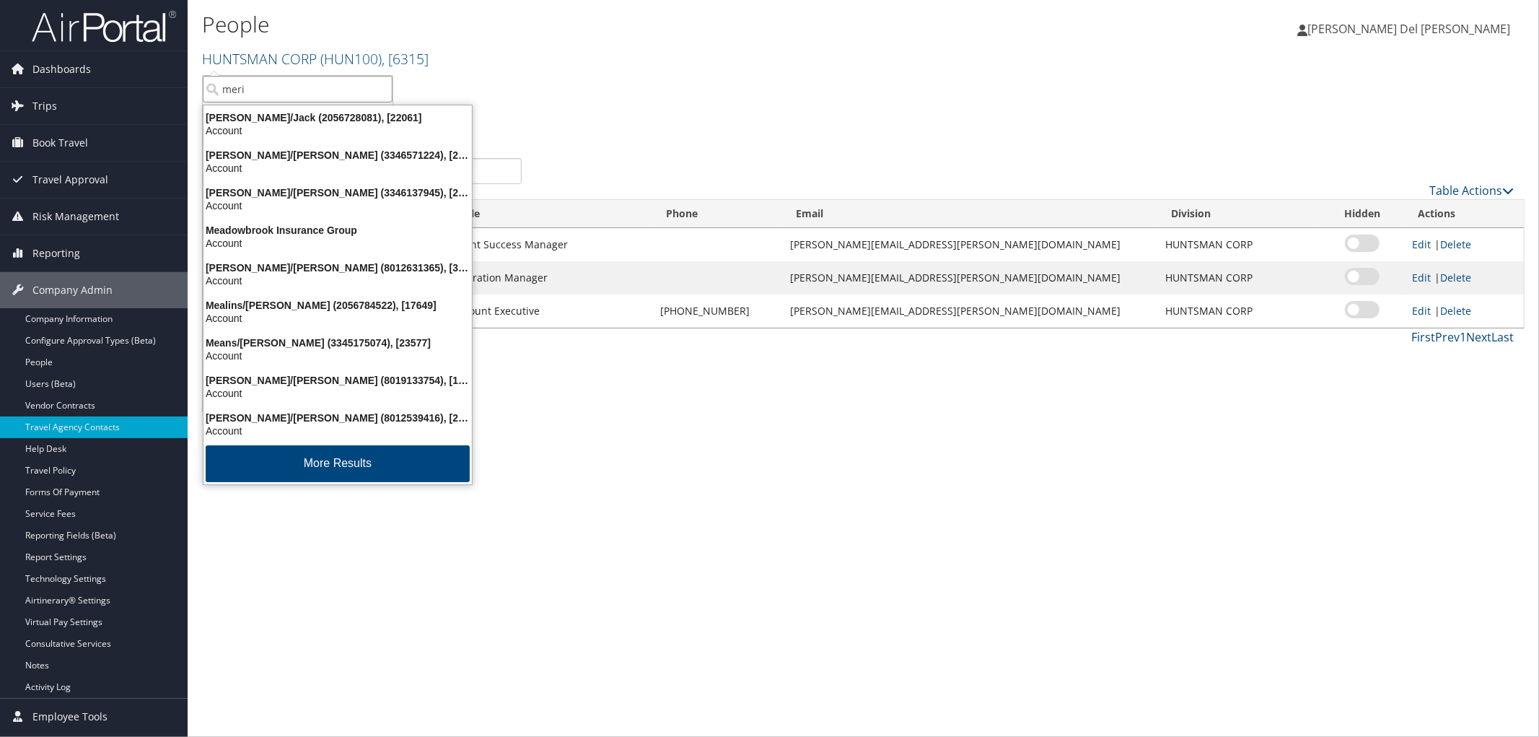
type input "merit"
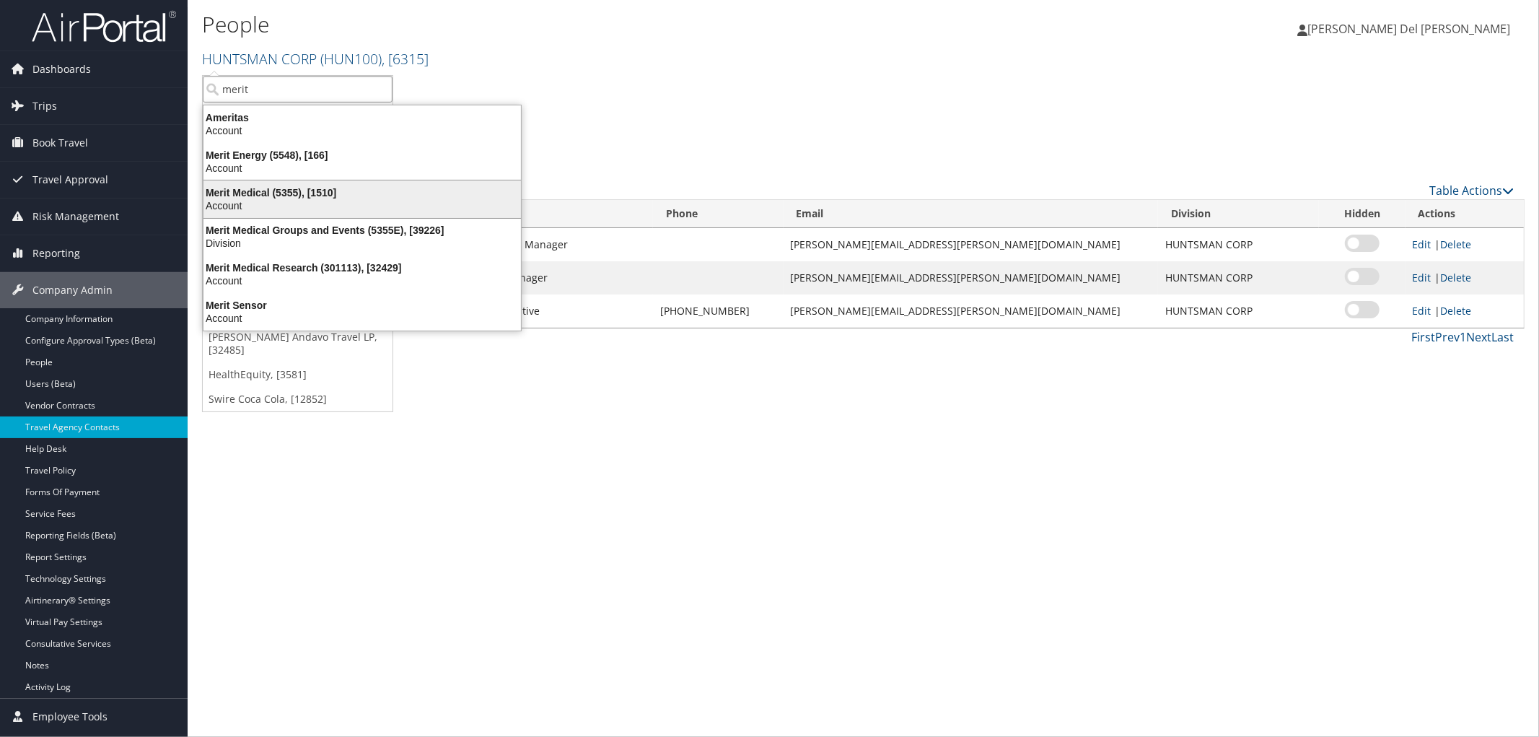
click at [283, 199] on div "Merit Medical (5355), [1510]" at bounding box center [362, 192] width 335 height 13
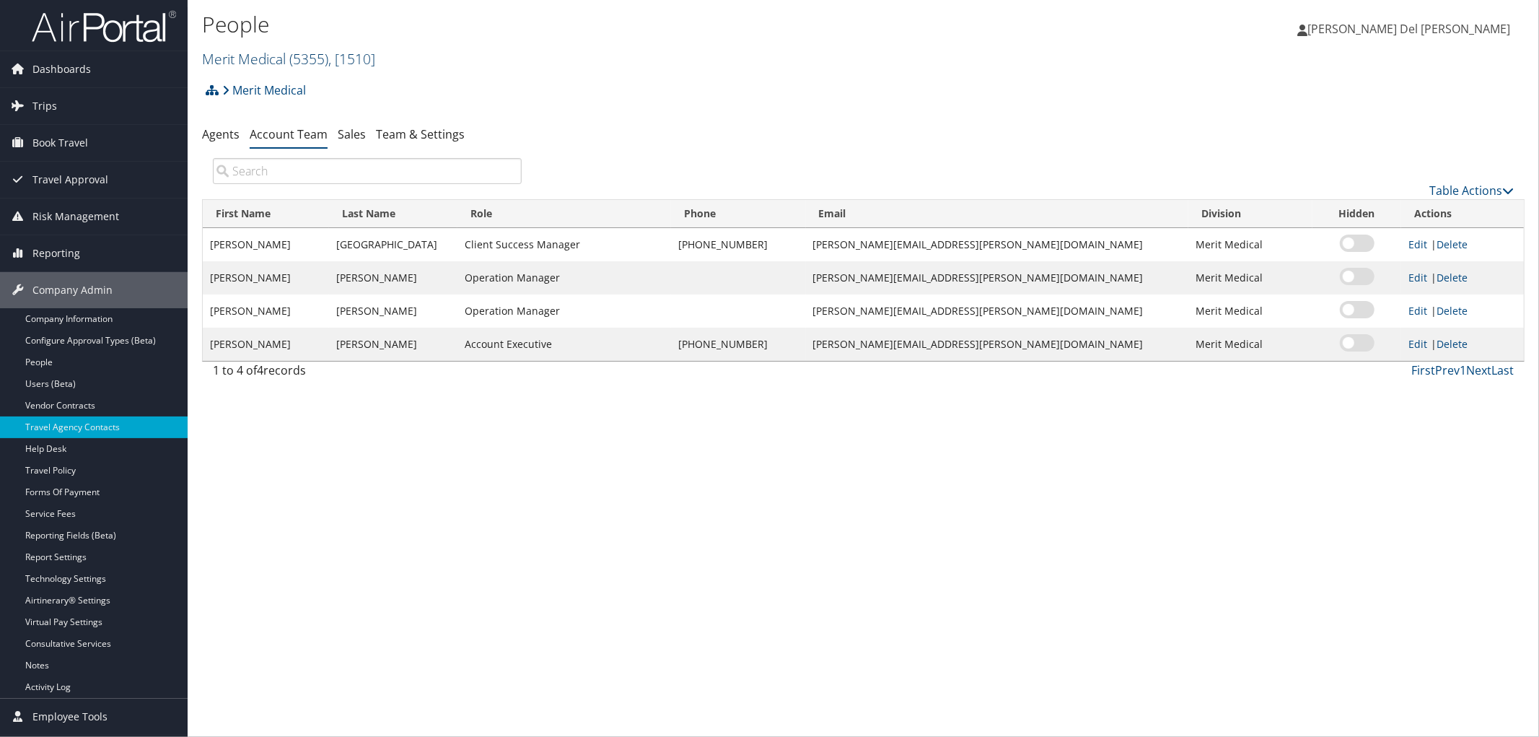
click at [344, 51] on span ", [ 1510 ]" at bounding box center [351, 58] width 47 height 19
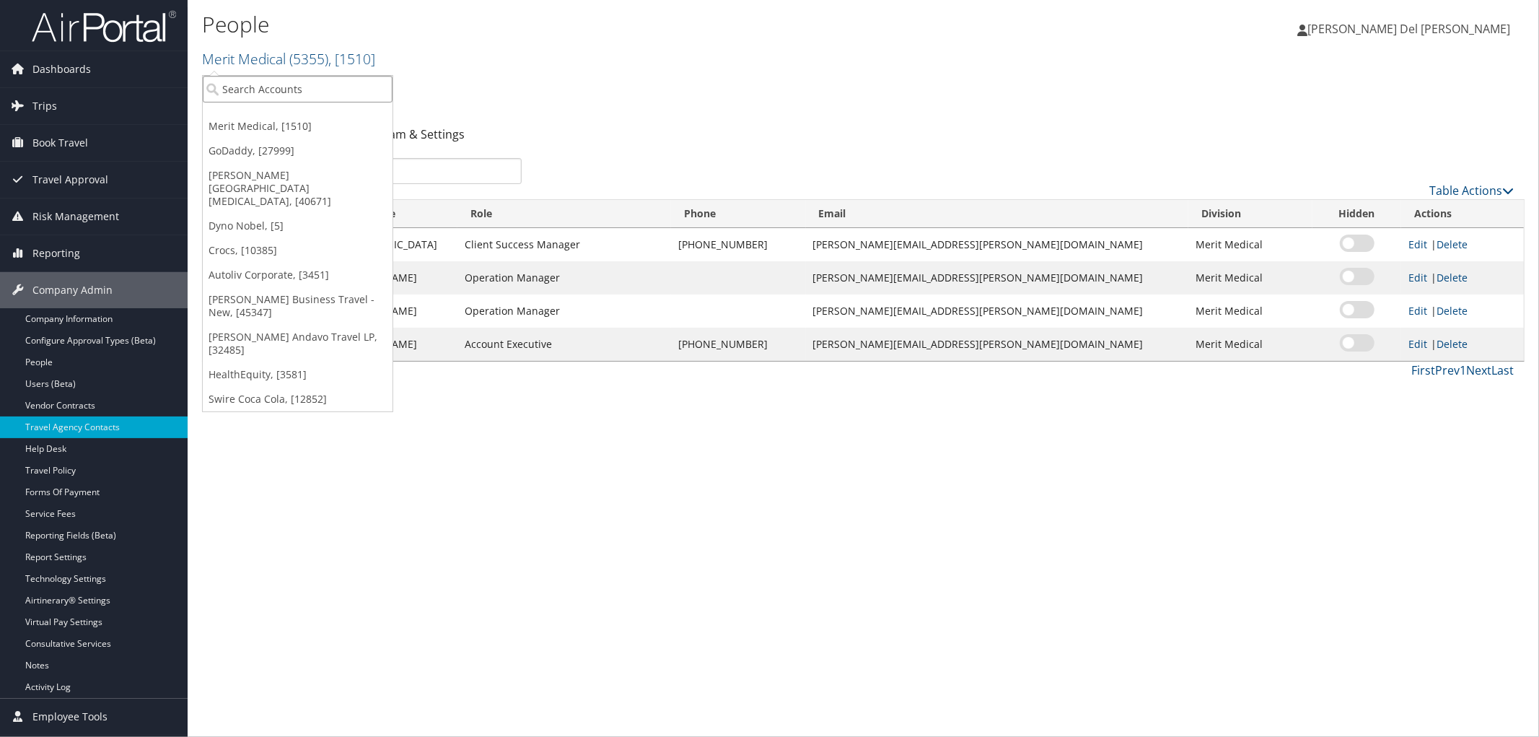
click at [292, 94] on input "search" at bounding box center [298, 89] width 190 height 27
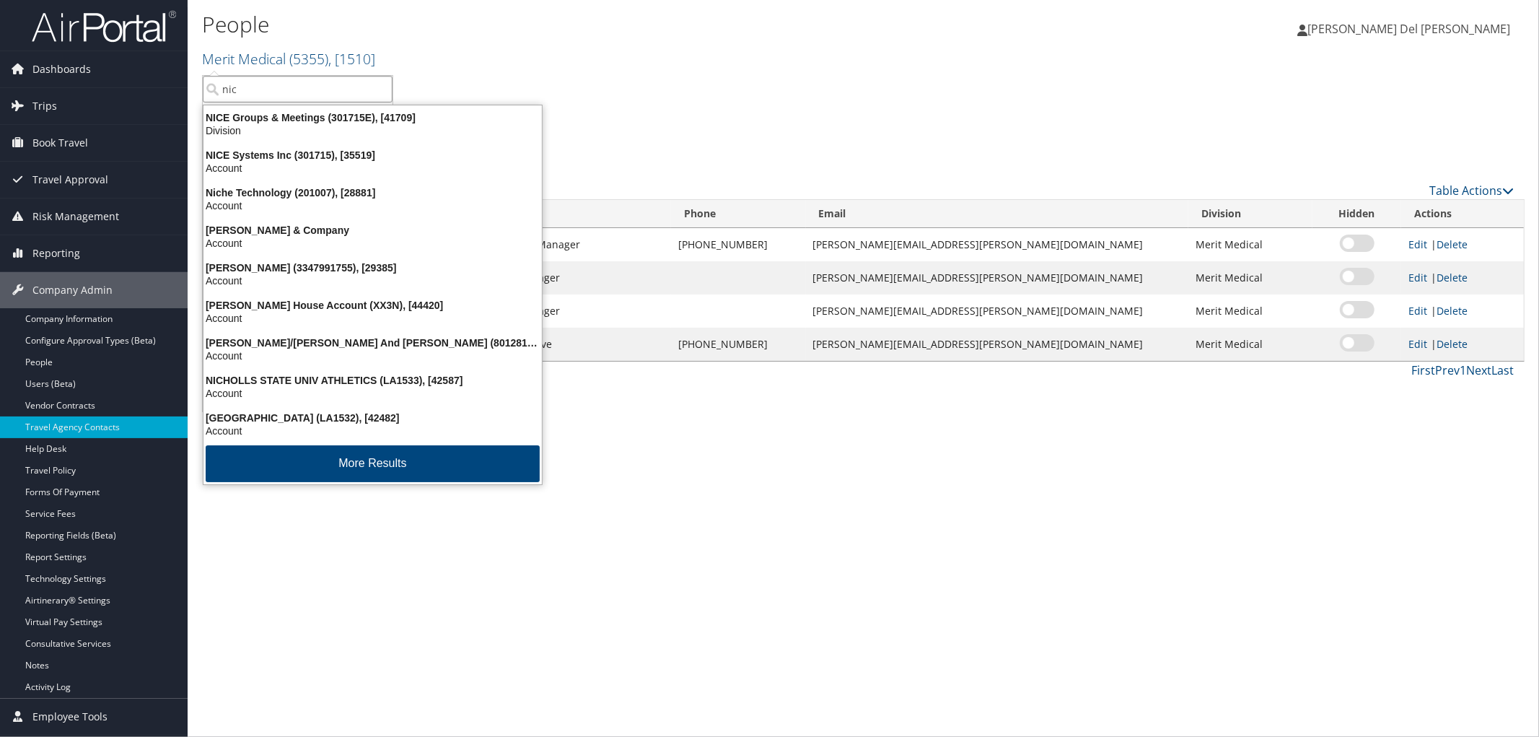
type input "nice"
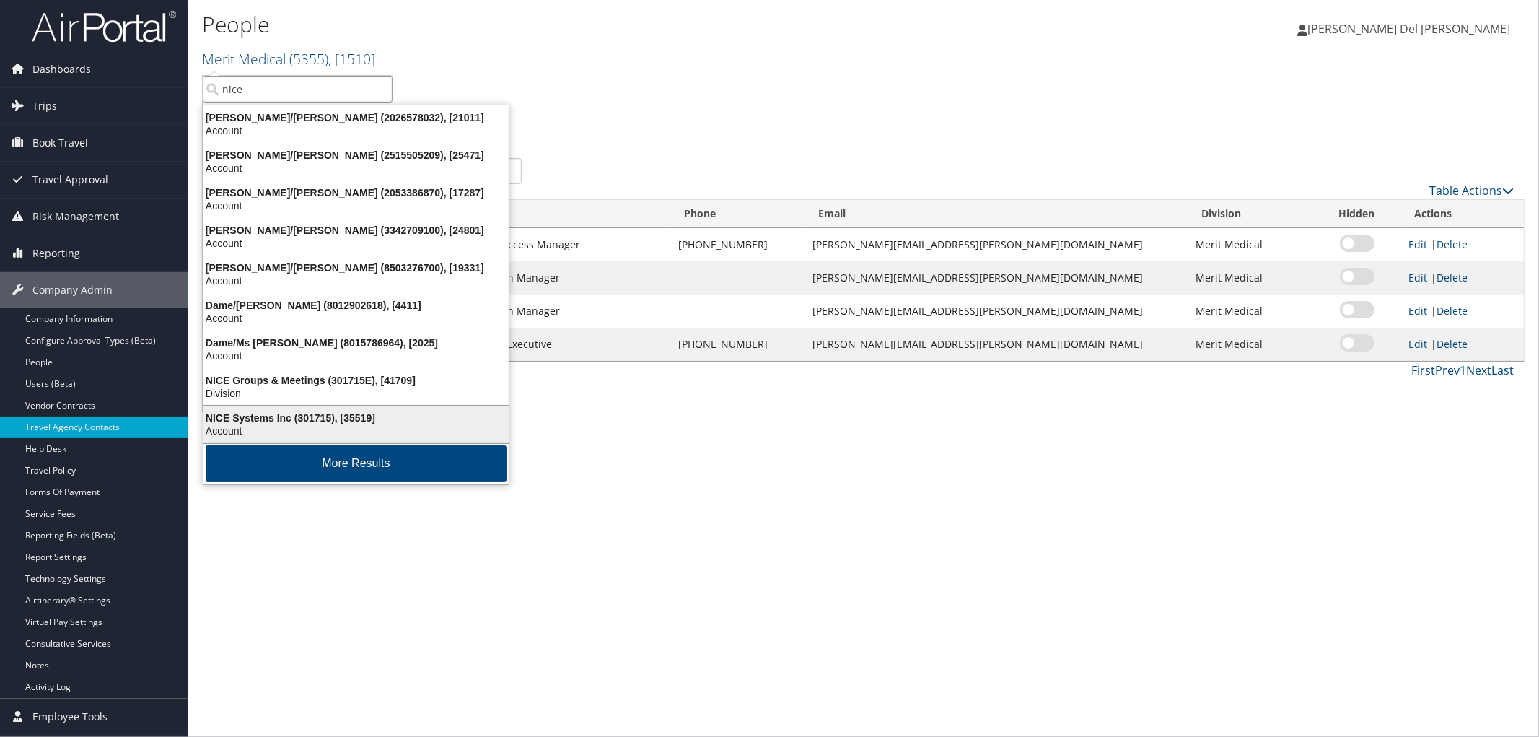
click at [339, 423] on div "NICE Systems Inc (301715), [35519]" at bounding box center [356, 417] width 322 height 13
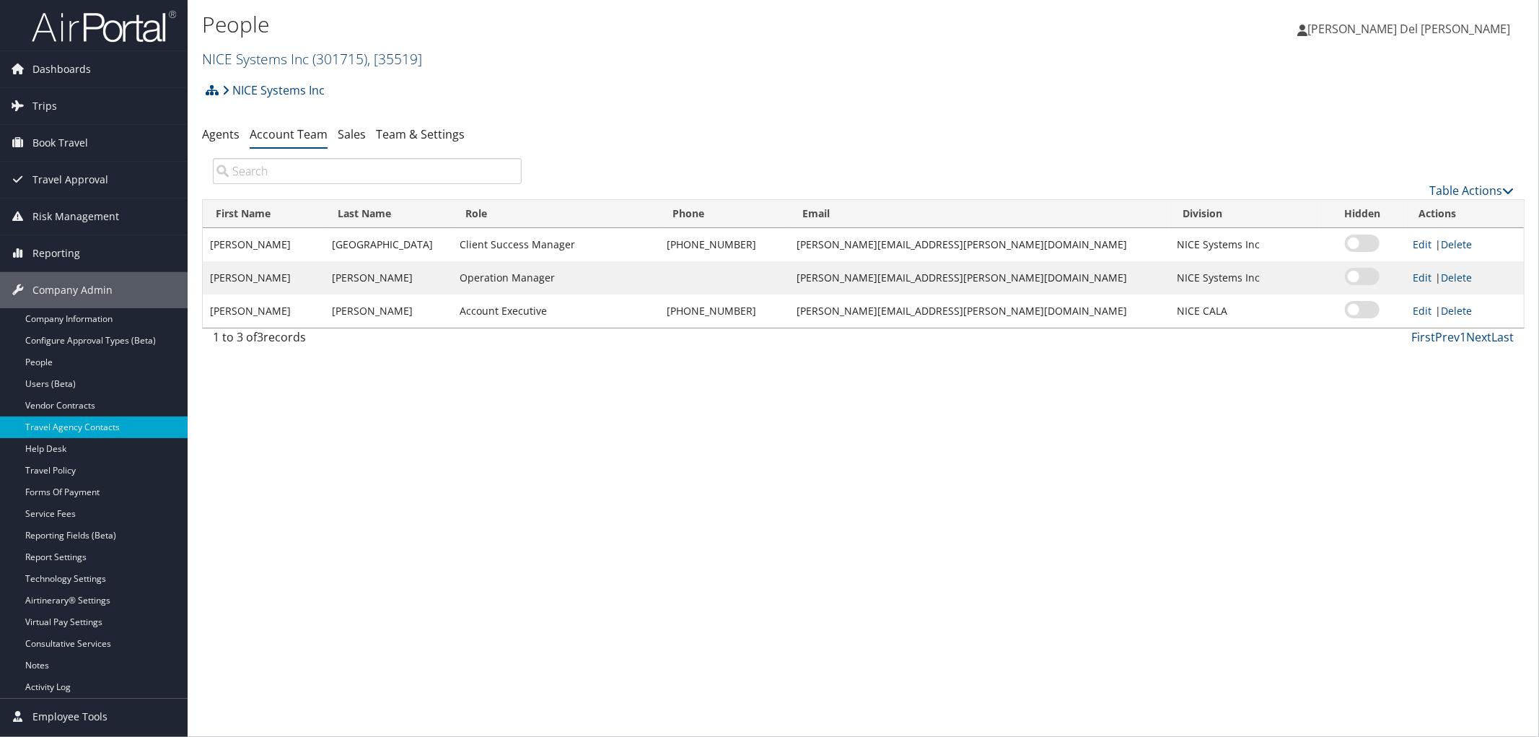
click at [341, 61] on span "( 301715 )" at bounding box center [339, 58] width 55 height 19
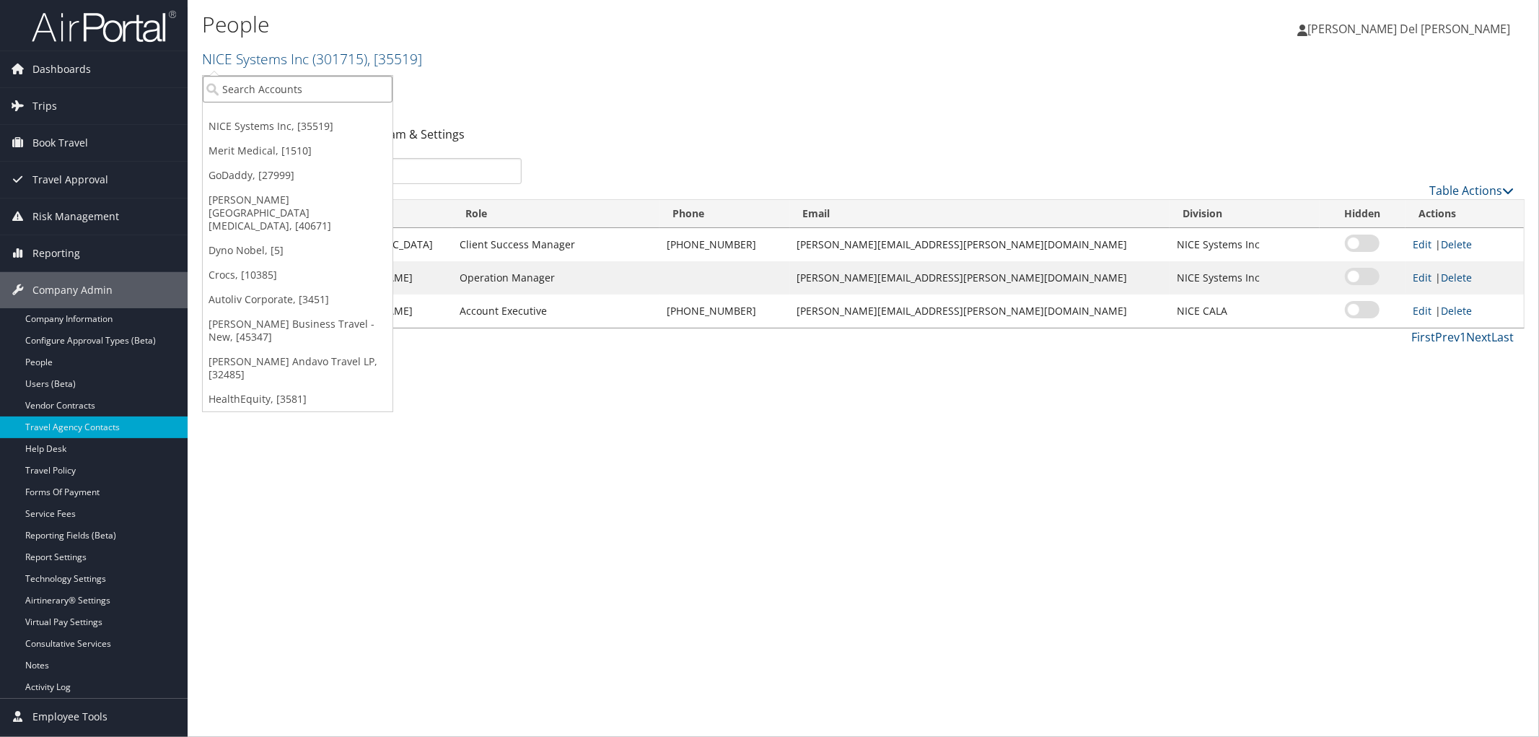
click at [320, 87] on input "search" at bounding box center [298, 89] width 190 height 27
type input "Nu Skin"
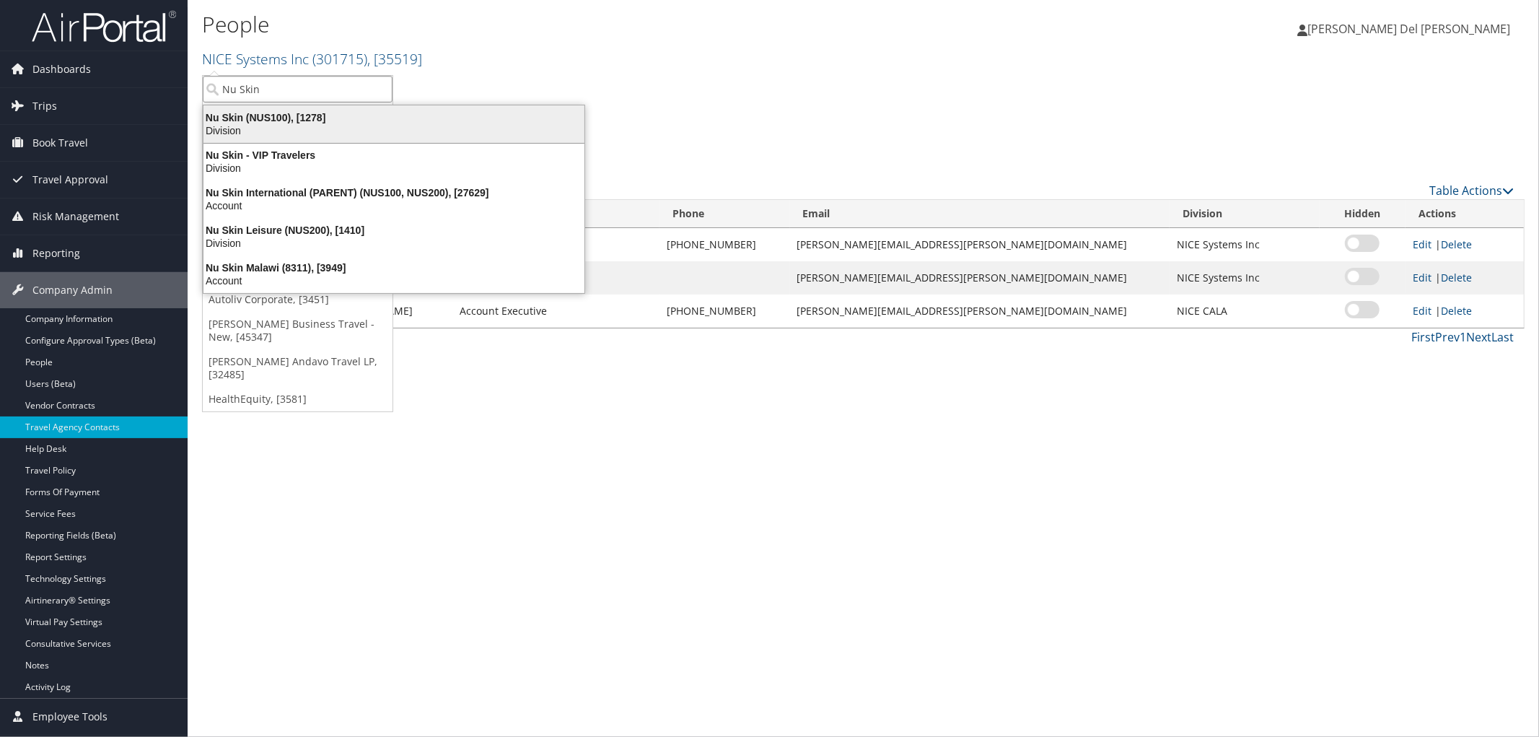
click at [333, 137] on div "Division" at bounding box center [394, 130] width 398 height 13
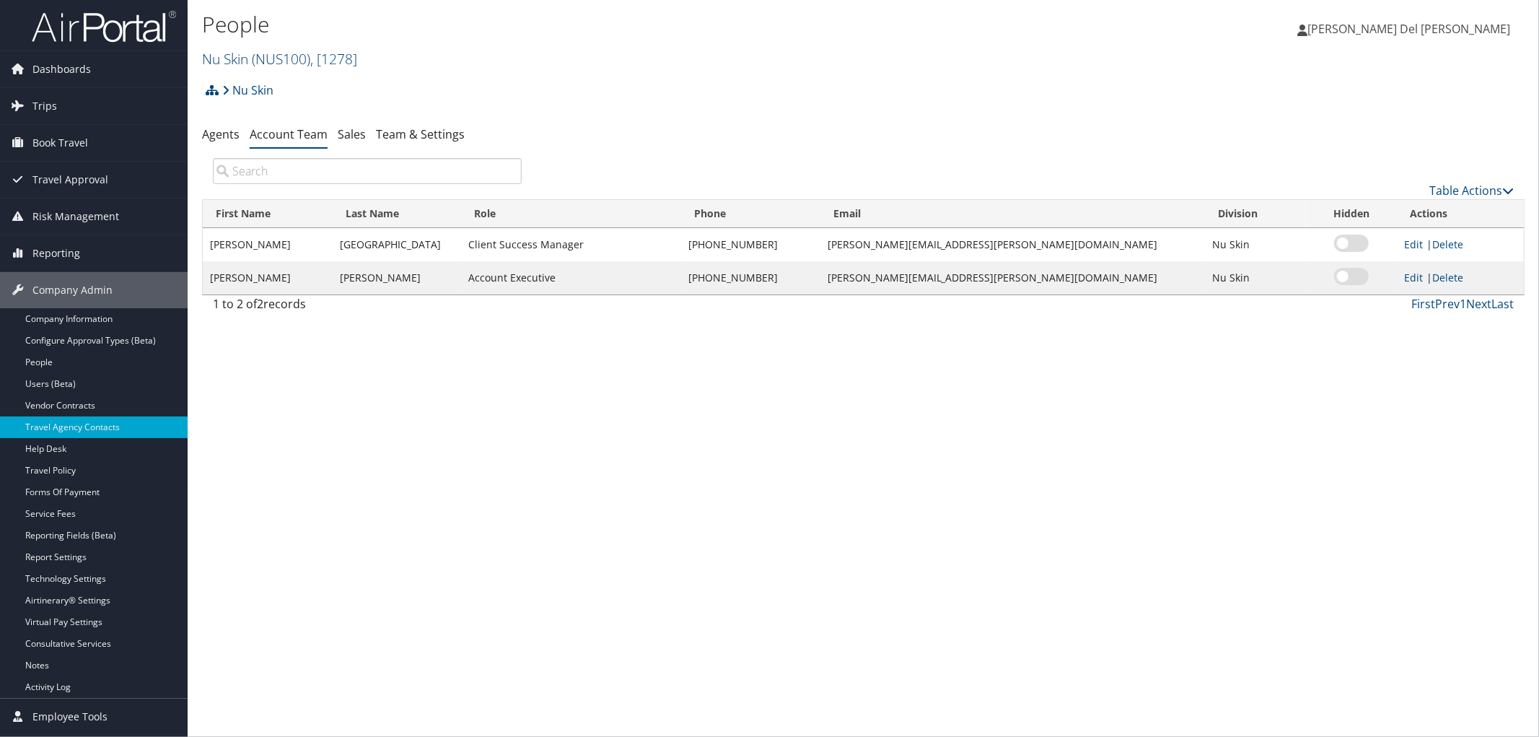
click at [274, 62] on span "( NUS100 )" at bounding box center [281, 58] width 58 height 19
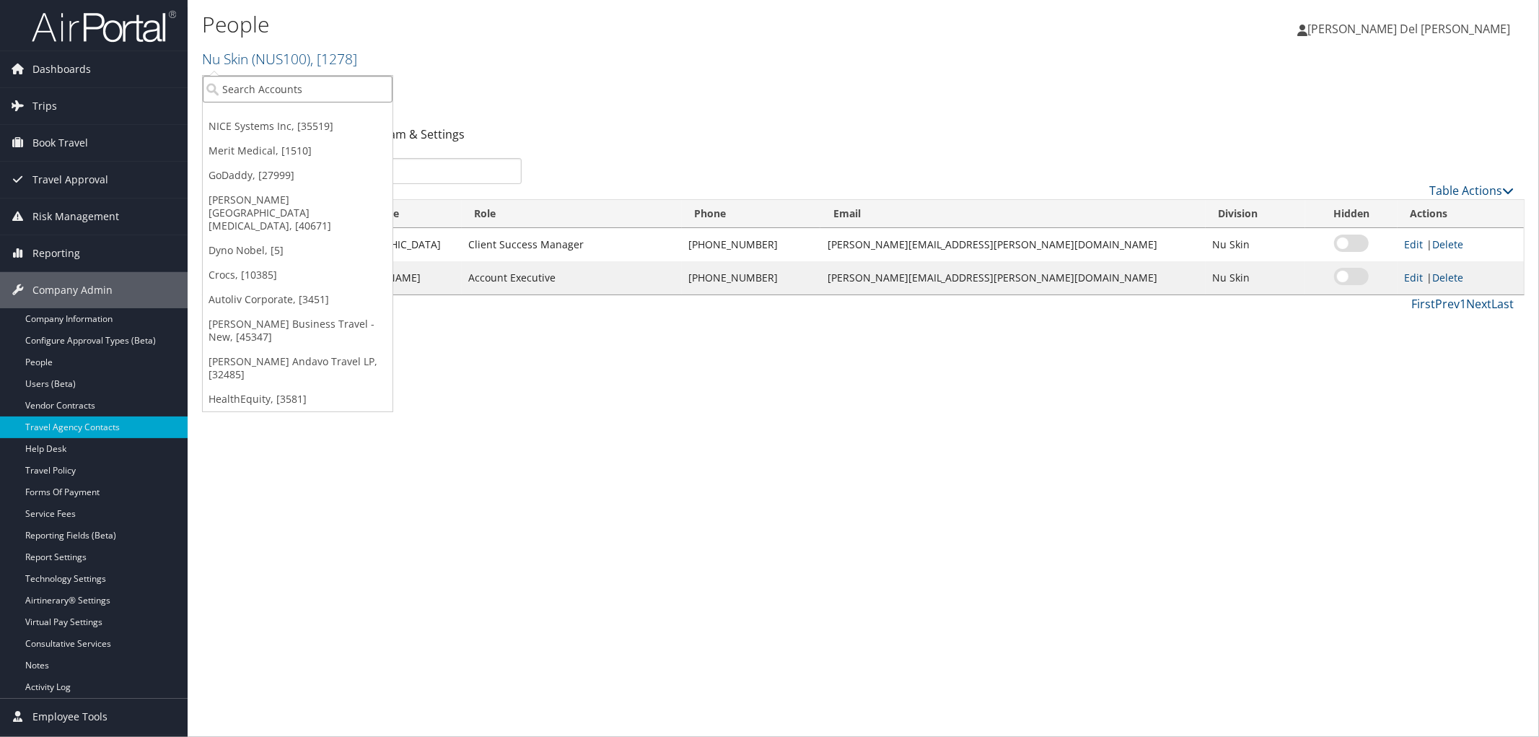
click at [272, 82] on input "search" at bounding box center [298, 89] width 190 height 27
type input "[PERSON_NAME]"
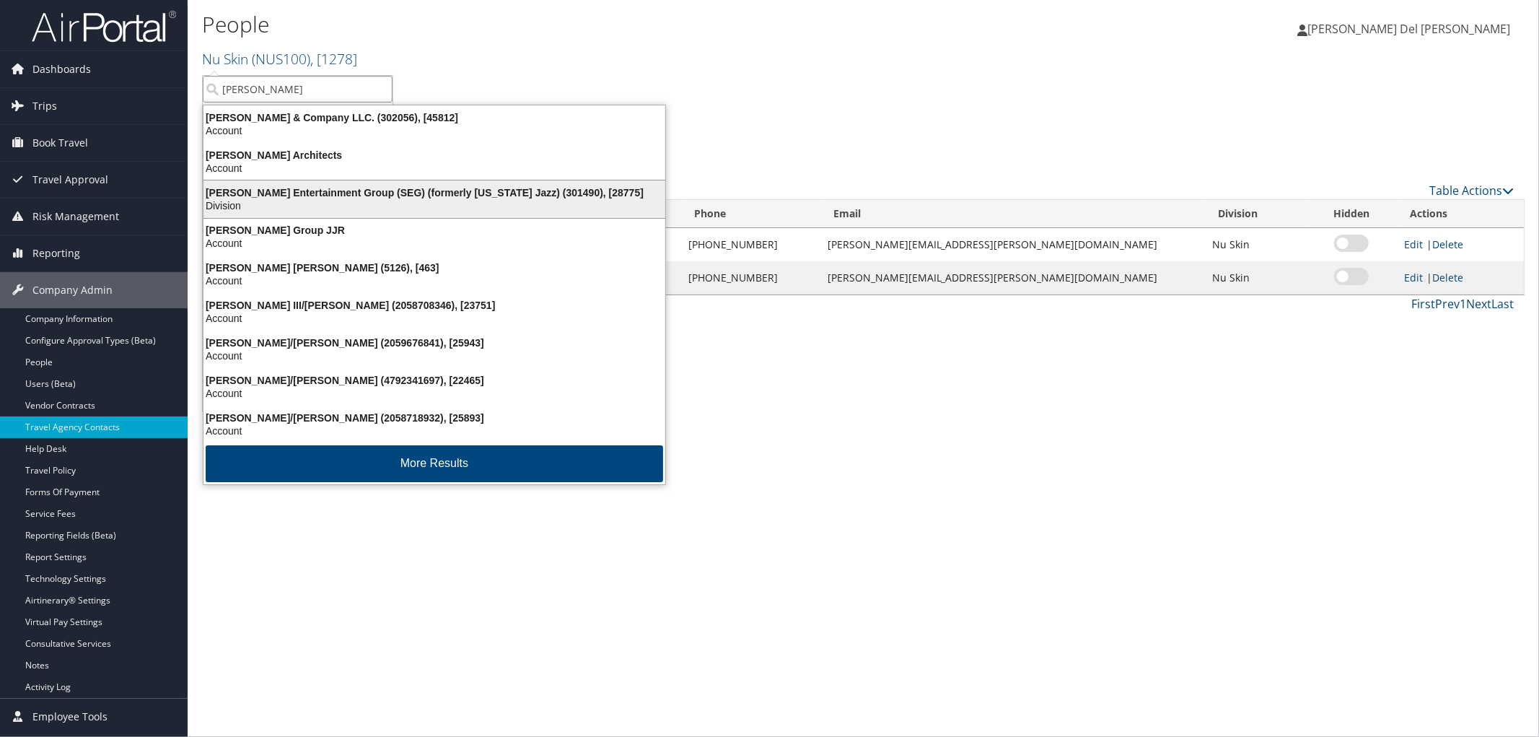
click at [279, 196] on div "[PERSON_NAME] Entertainment Group (SEG) (formerly [US_STATE] Jazz) (301490), [2…" at bounding box center [434, 192] width 479 height 13
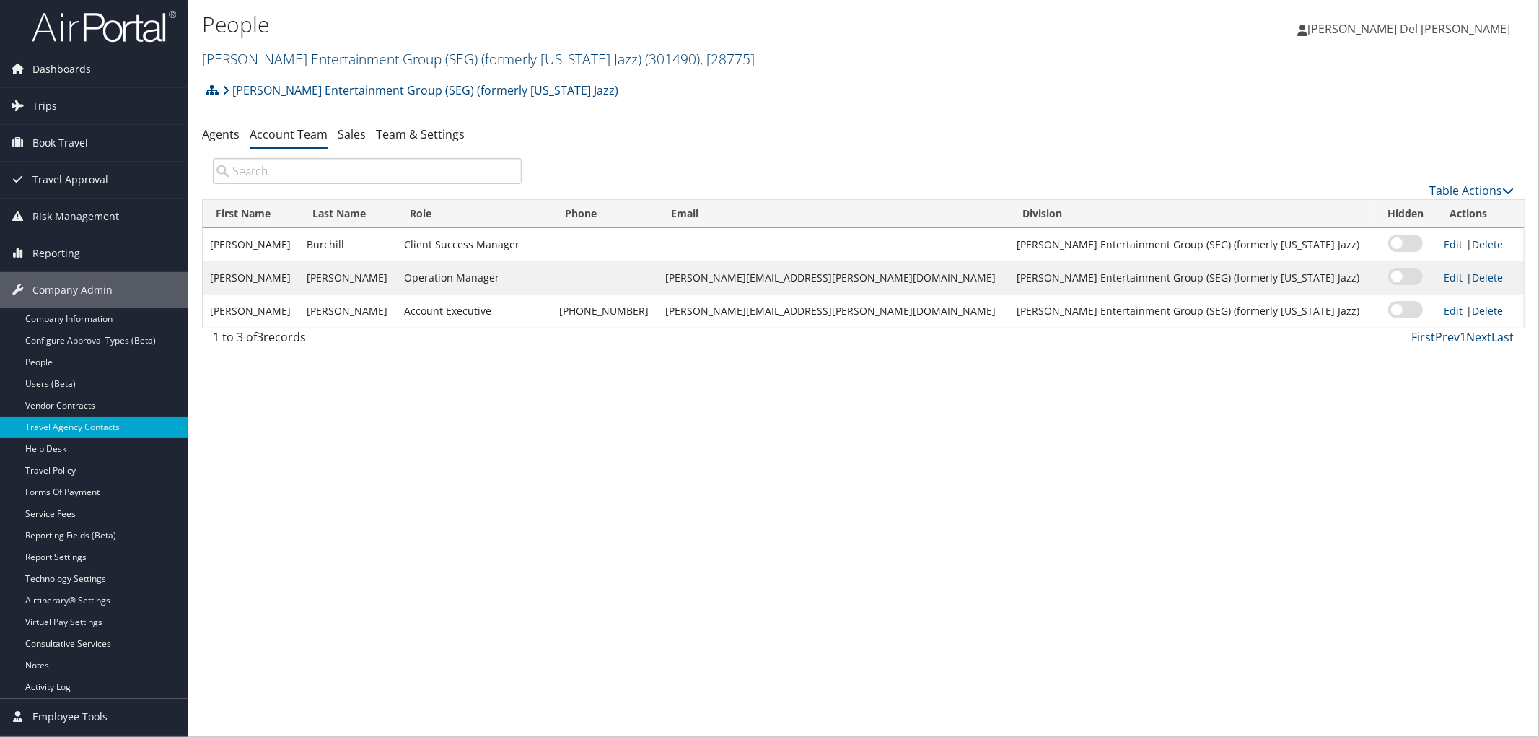
click at [284, 66] on link "[PERSON_NAME] Entertainment Group (SEG) (formerly [US_STATE] Jazz) ( 301490 ) ,…" at bounding box center [478, 58] width 553 height 19
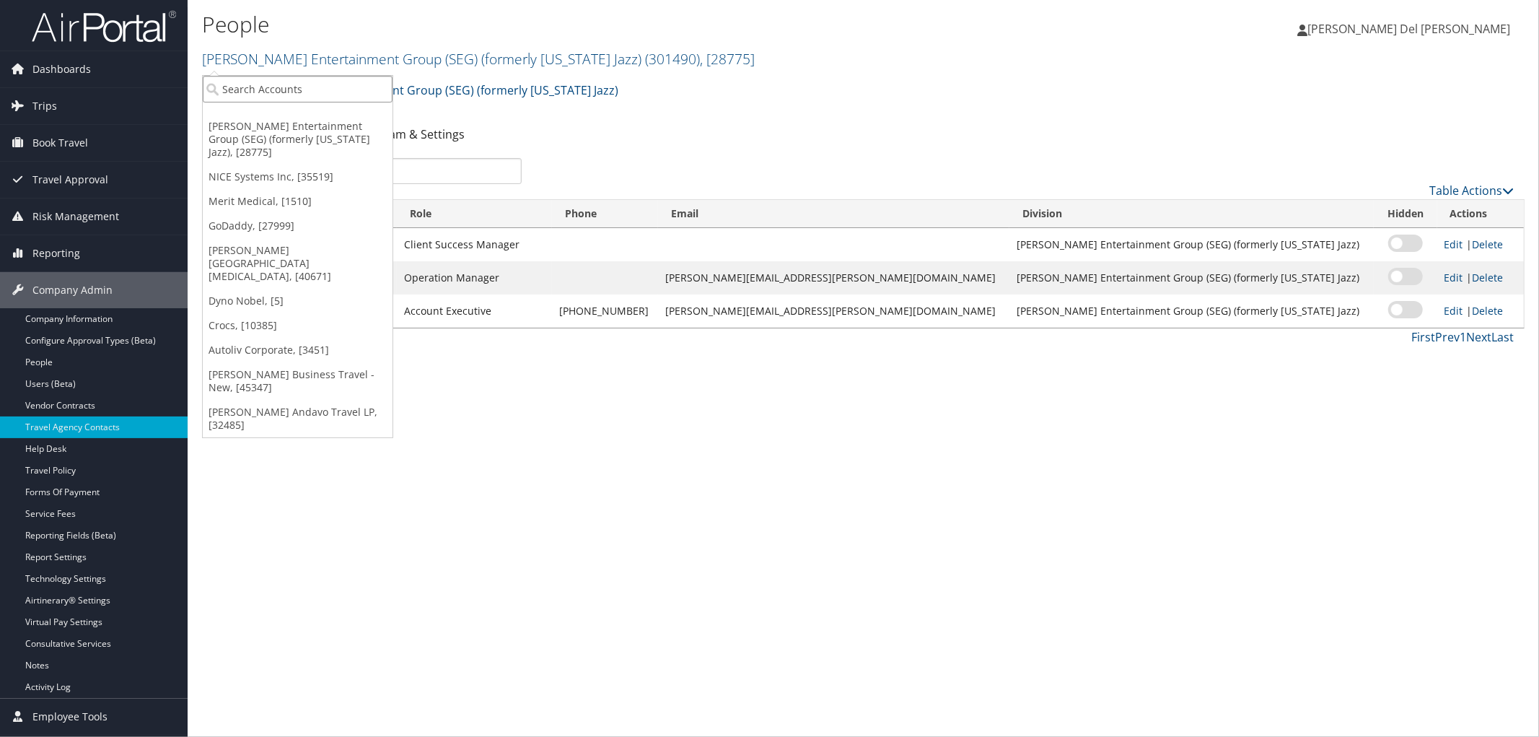
click at [277, 85] on input "search" at bounding box center [298, 89] width 190 height 27
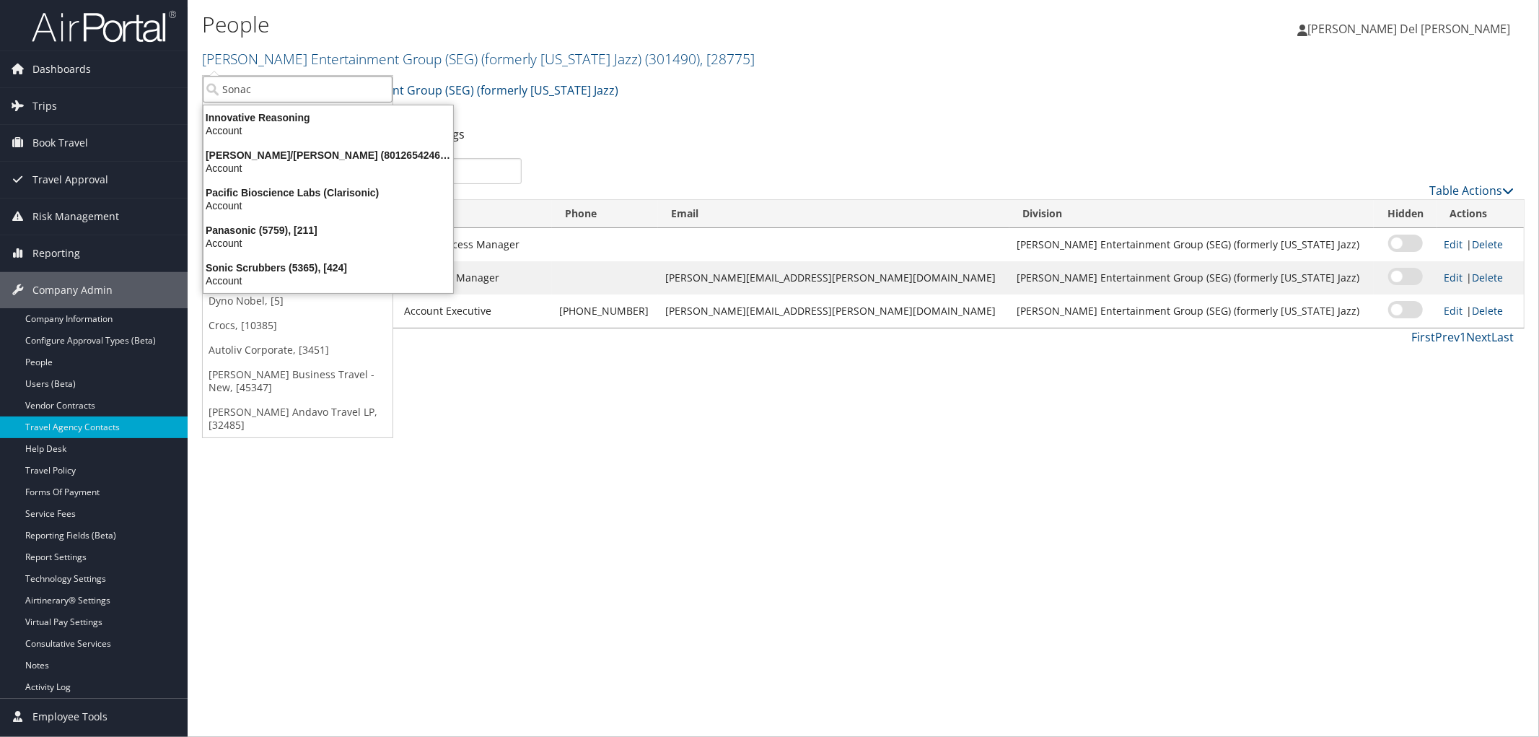
type input "Sonaca"
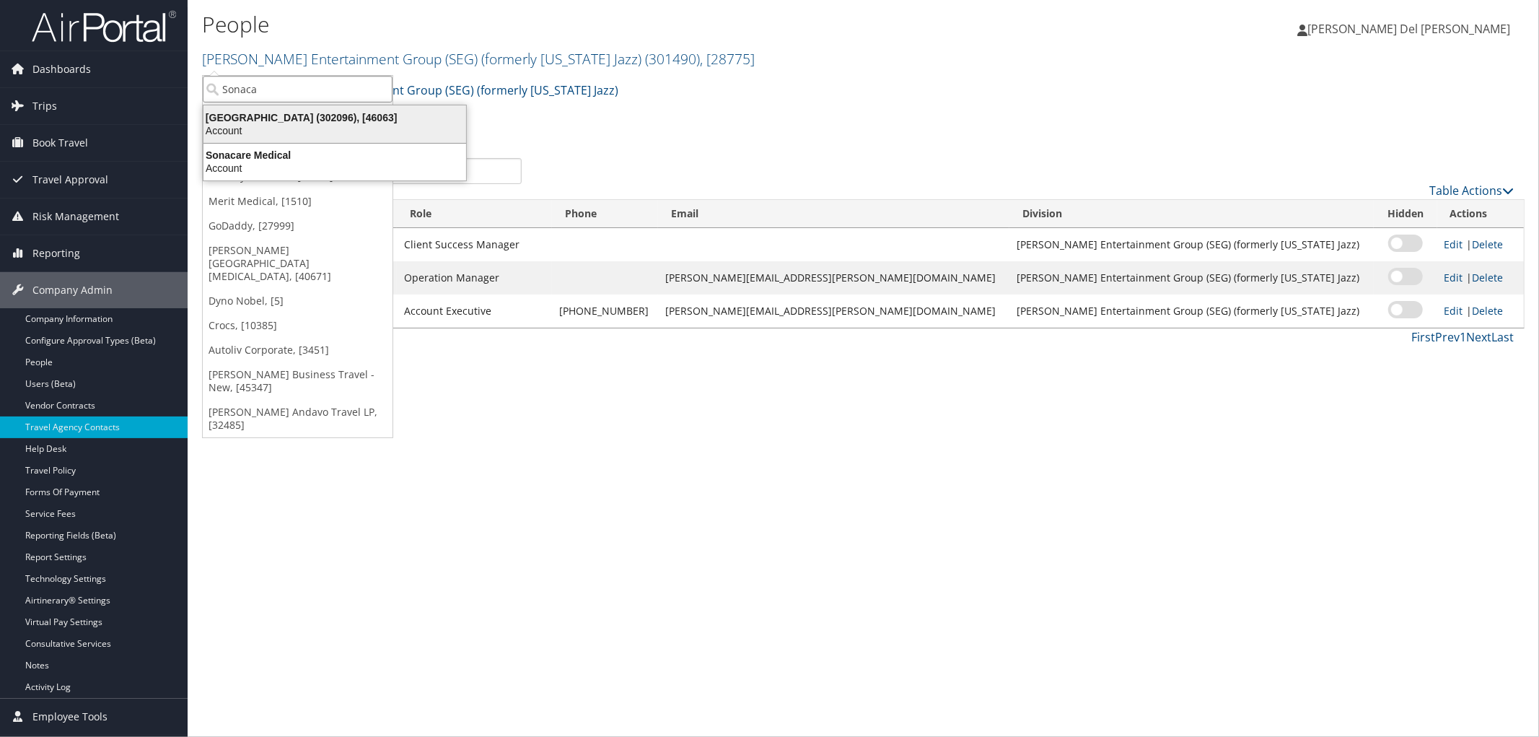
click at [301, 113] on div "Sonaca North America (302096), [46063]" at bounding box center [335, 117] width 280 height 13
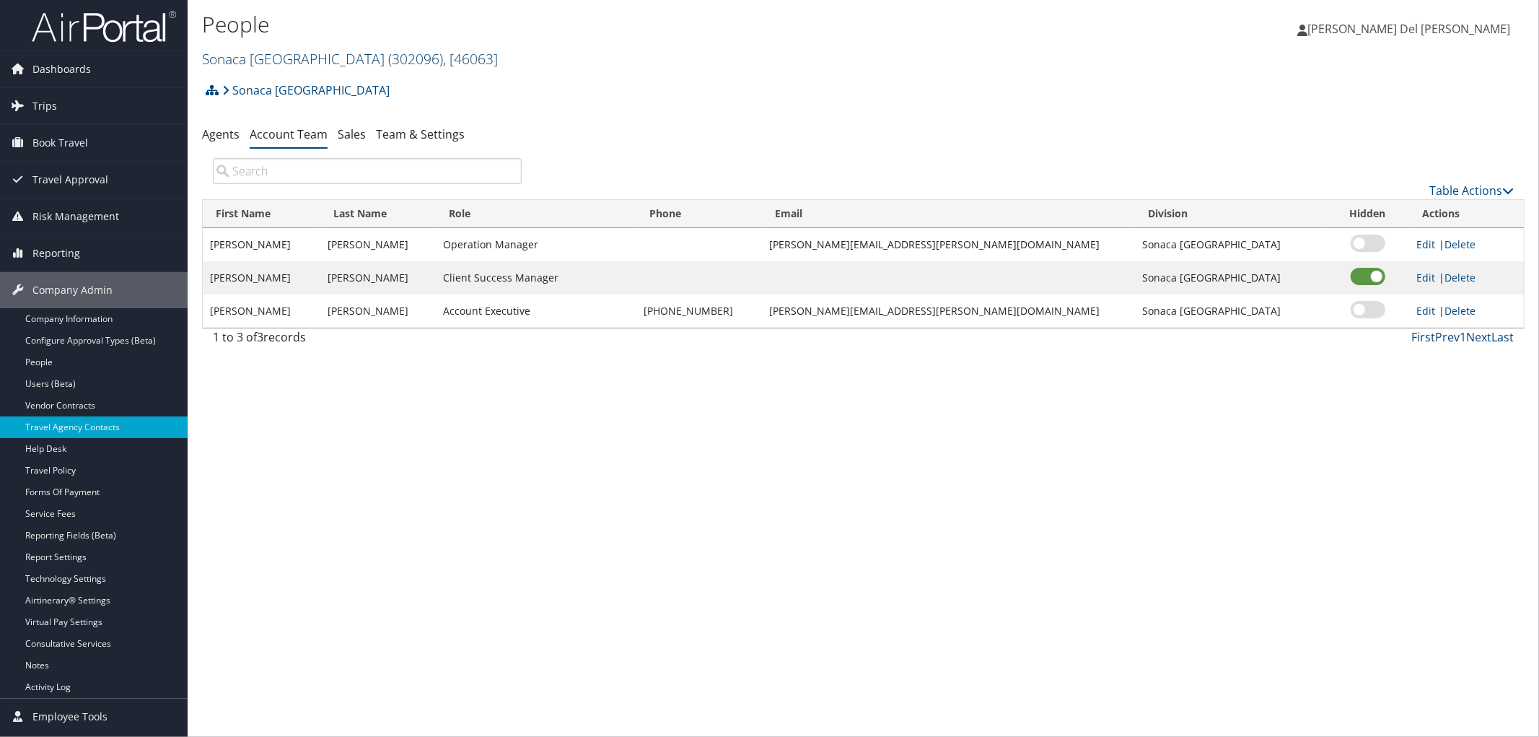
click at [321, 65] on link "[GEOGRAPHIC_DATA] ( 302096 ) , [ 46063 ]" at bounding box center [350, 58] width 296 height 19
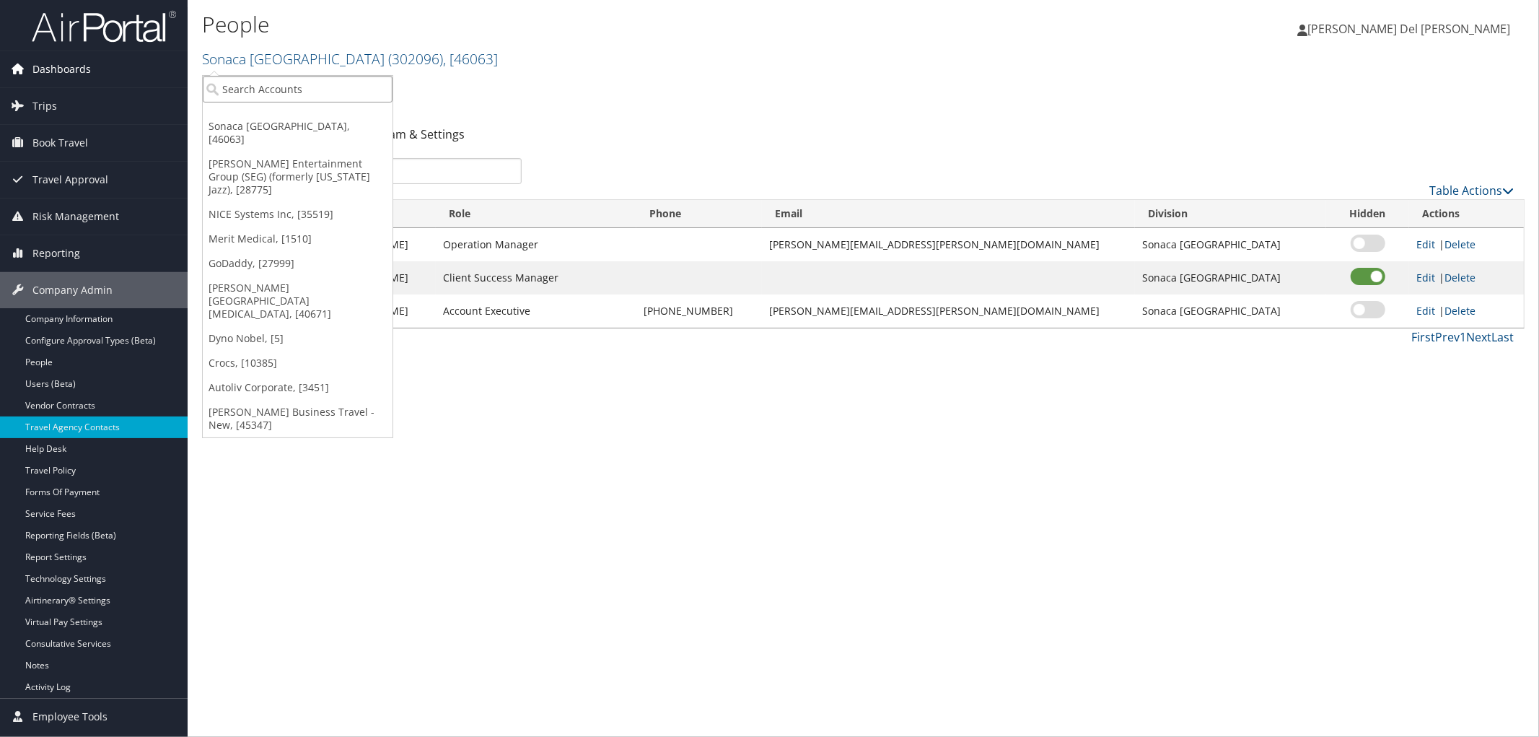
drag, startPoint x: 260, startPoint y: 92, endPoint x: 185, endPoint y: 55, distance: 84.5
click at [234, 83] on input "search" at bounding box center [298, 89] width 190 height 27
type input "sorenson"
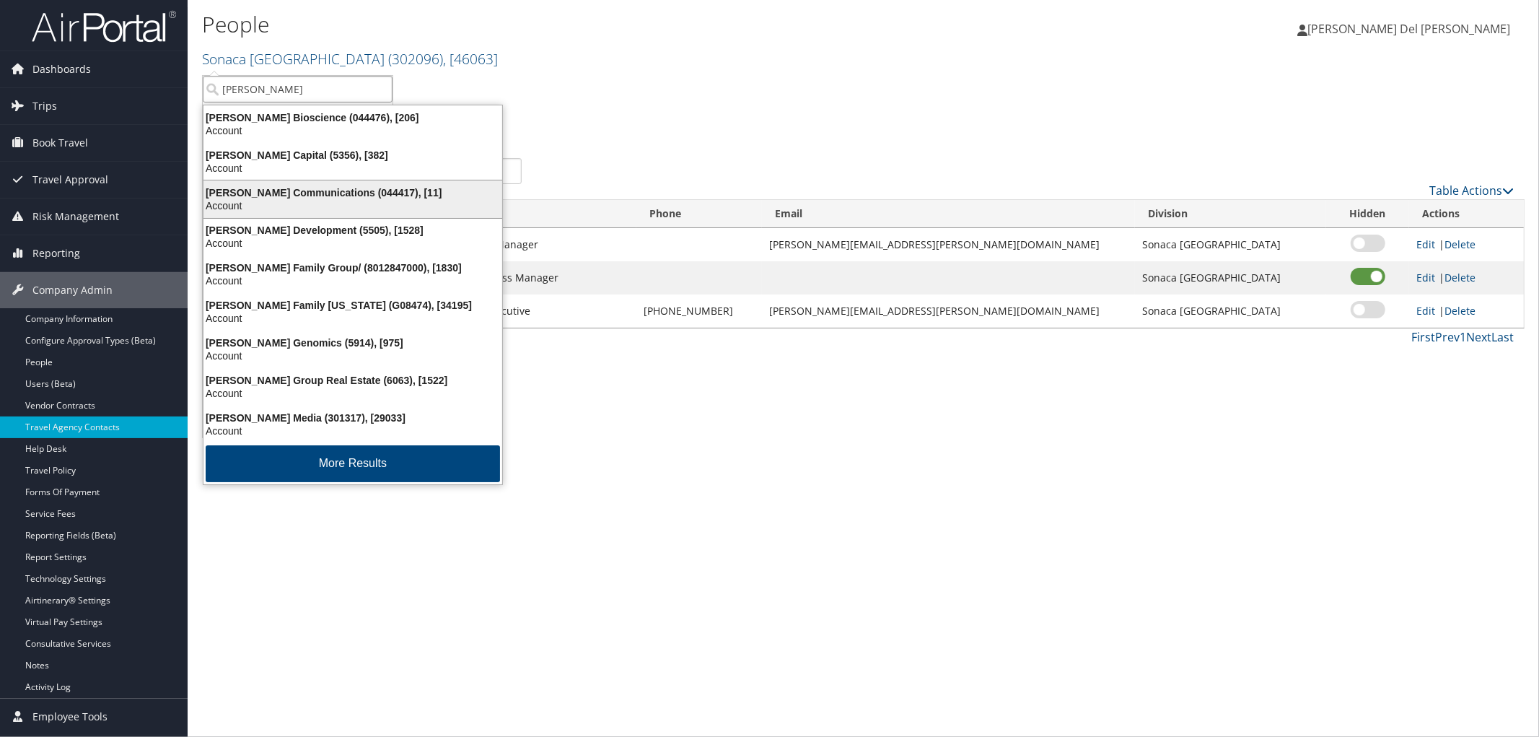
click at [226, 190] on div "Sorenson Communications (044417), [11]" at bounding box center [353, 192] width 316 height 13
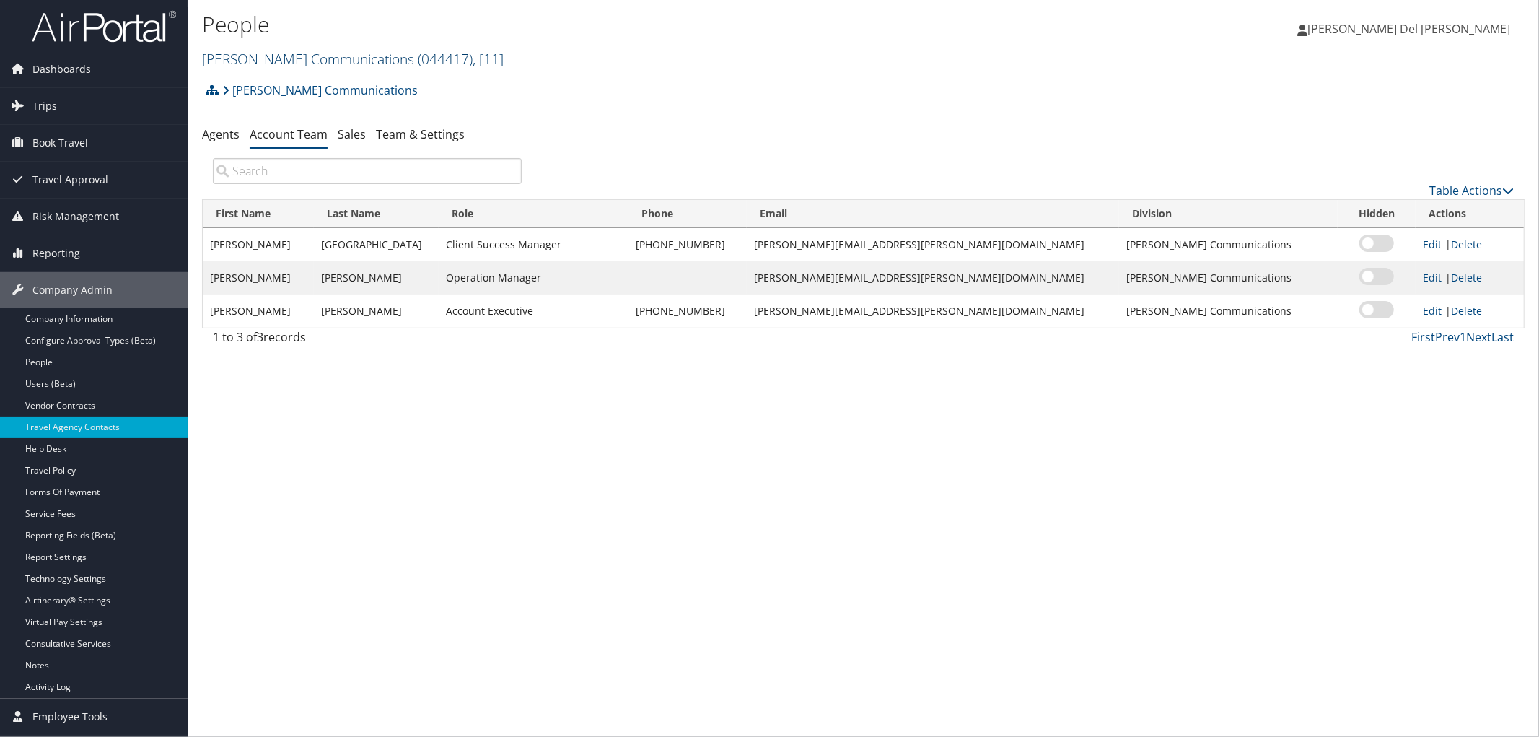
click at [354, 62] on link "[PERSON_NAME] Communications ( 044417 ) , [ 11 ]" at bounding box center [353, 58] width 302 height 19
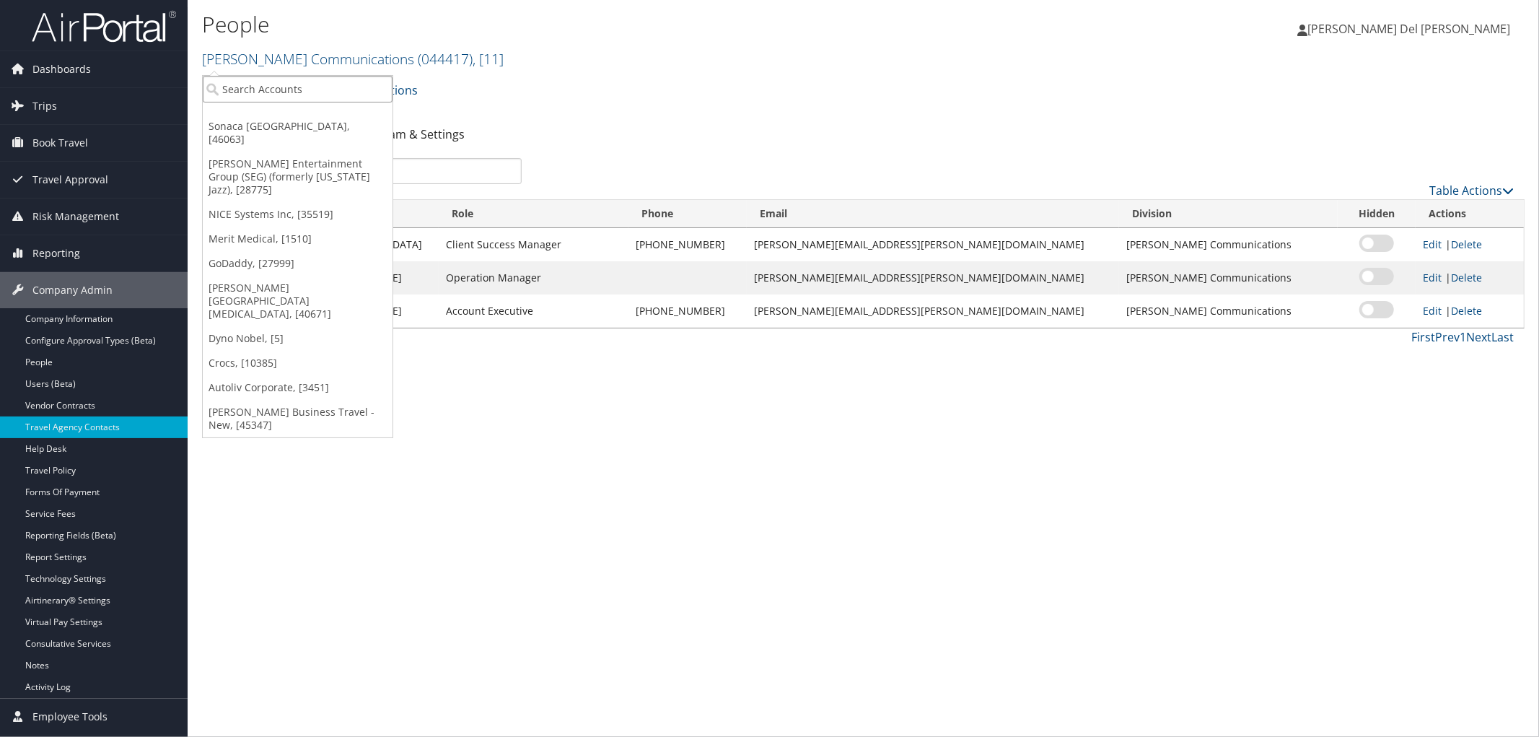
click at [247, 95] on input "search" at bounding box center [298, 89] width 190 height 27
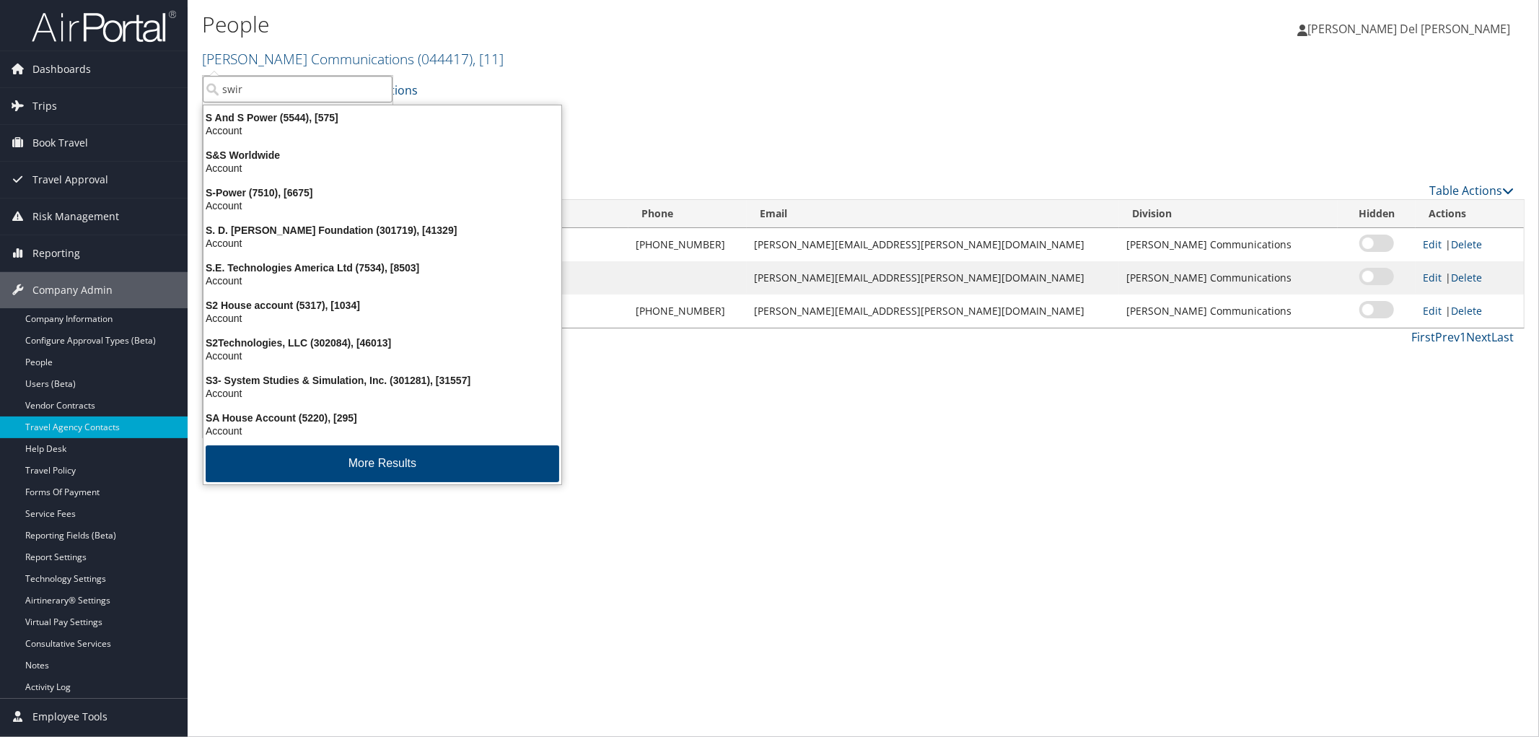
type input "swire"
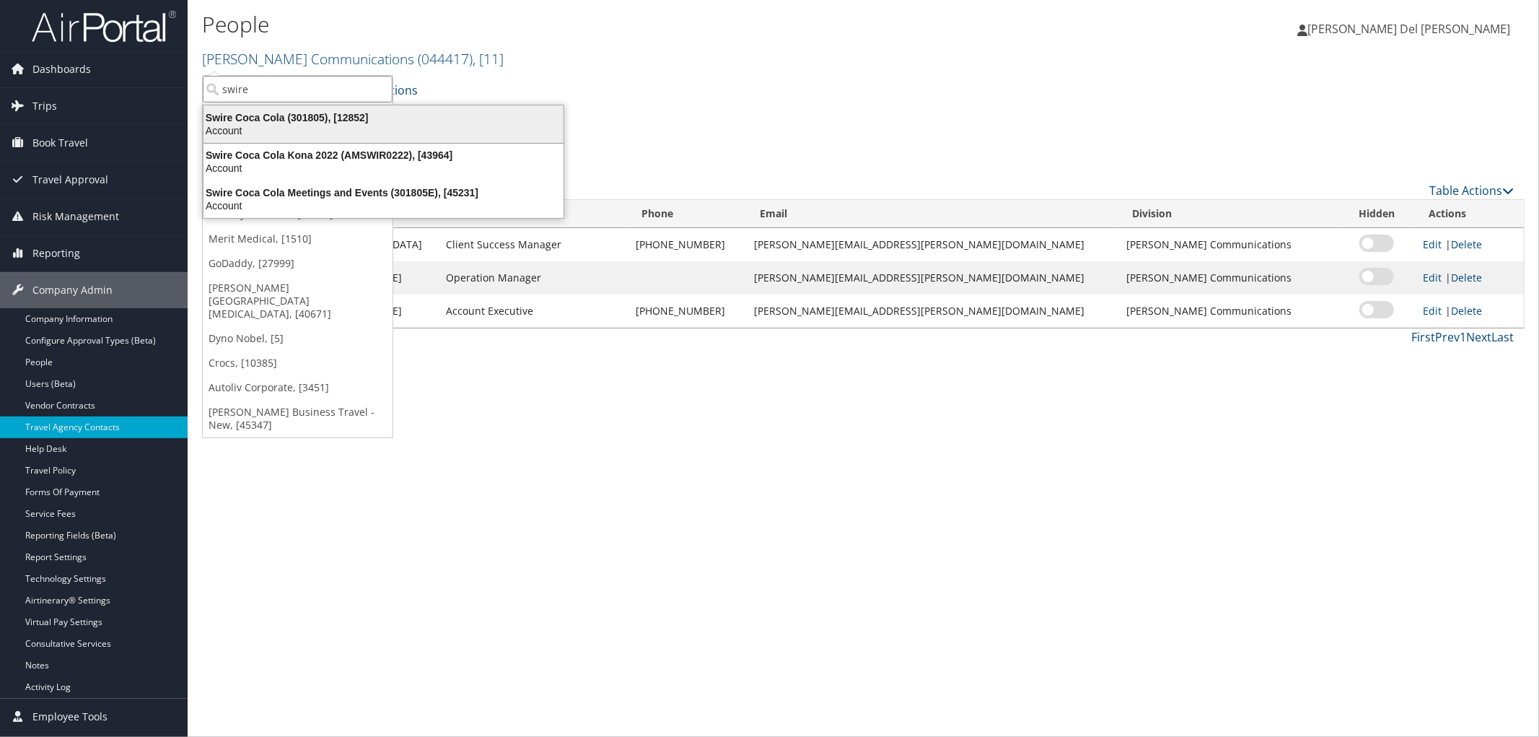
click at [334, 134] on div "Account" at bounding box center [383, 130] width 377 height 13
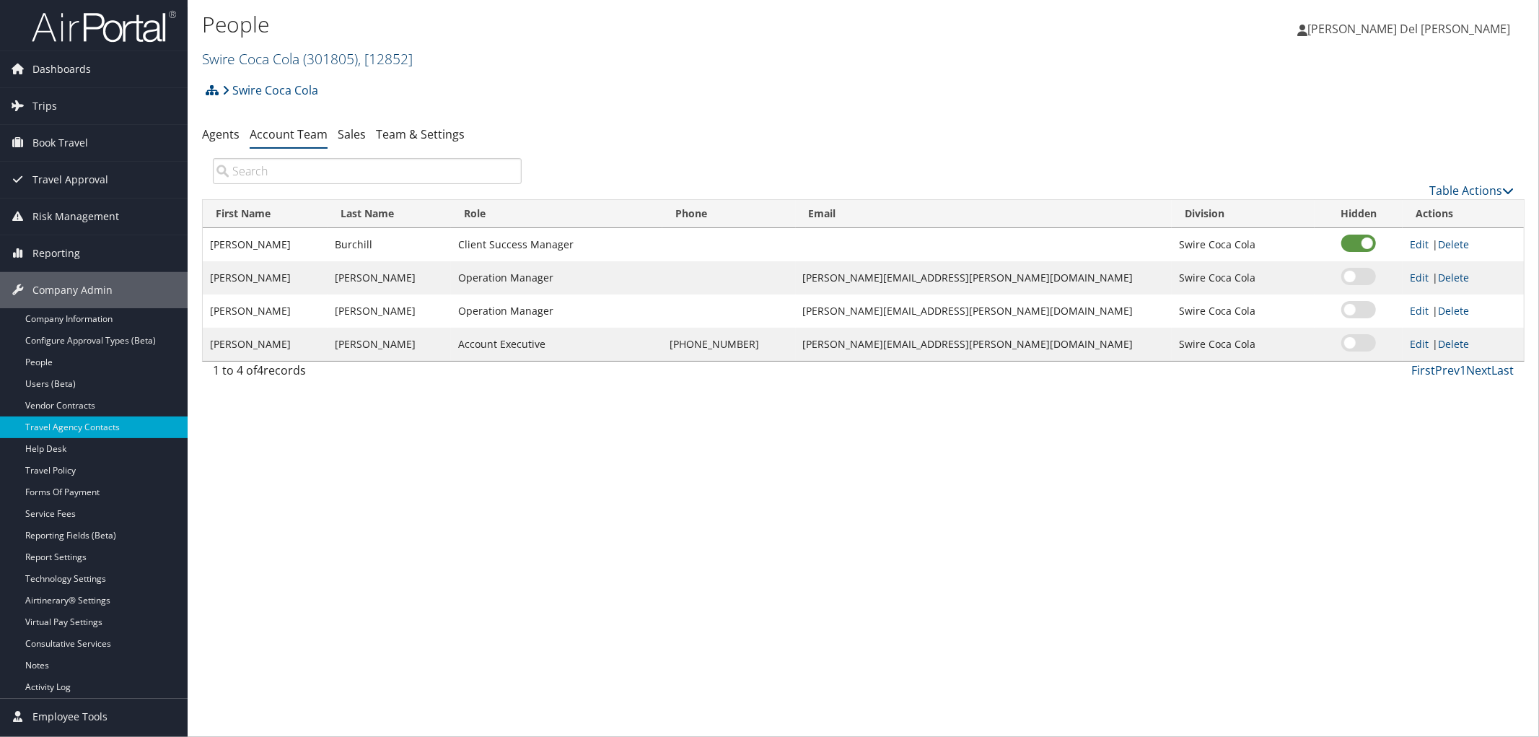
click at [298, 67] on link "Swire Coca Cola ( 301805 ) , [ 12852 ]" at bounding box center [307, 58] width 211 height 19
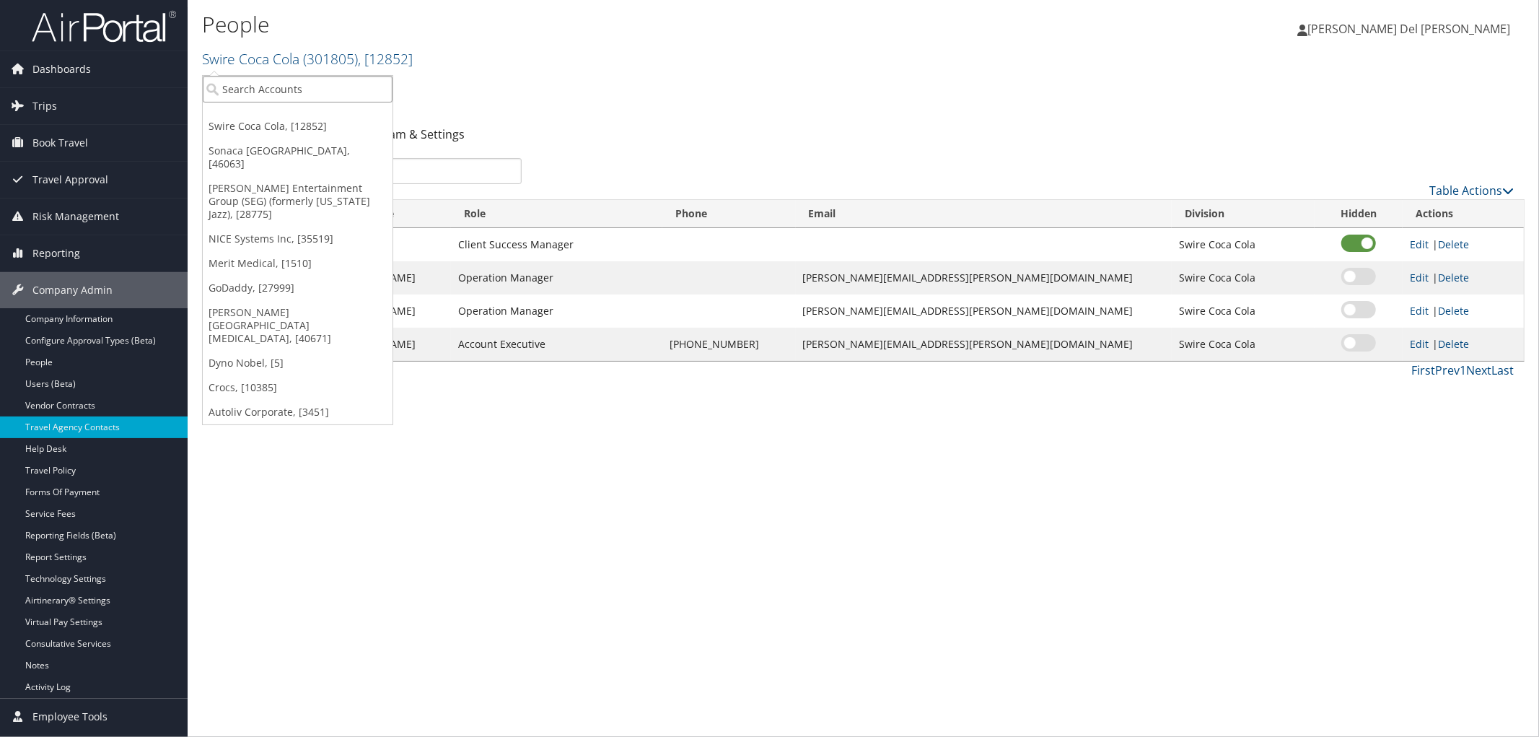
click at [300, 97] on input "search" at bounding box center [298, 89] width 190 height 27
type input "extra"
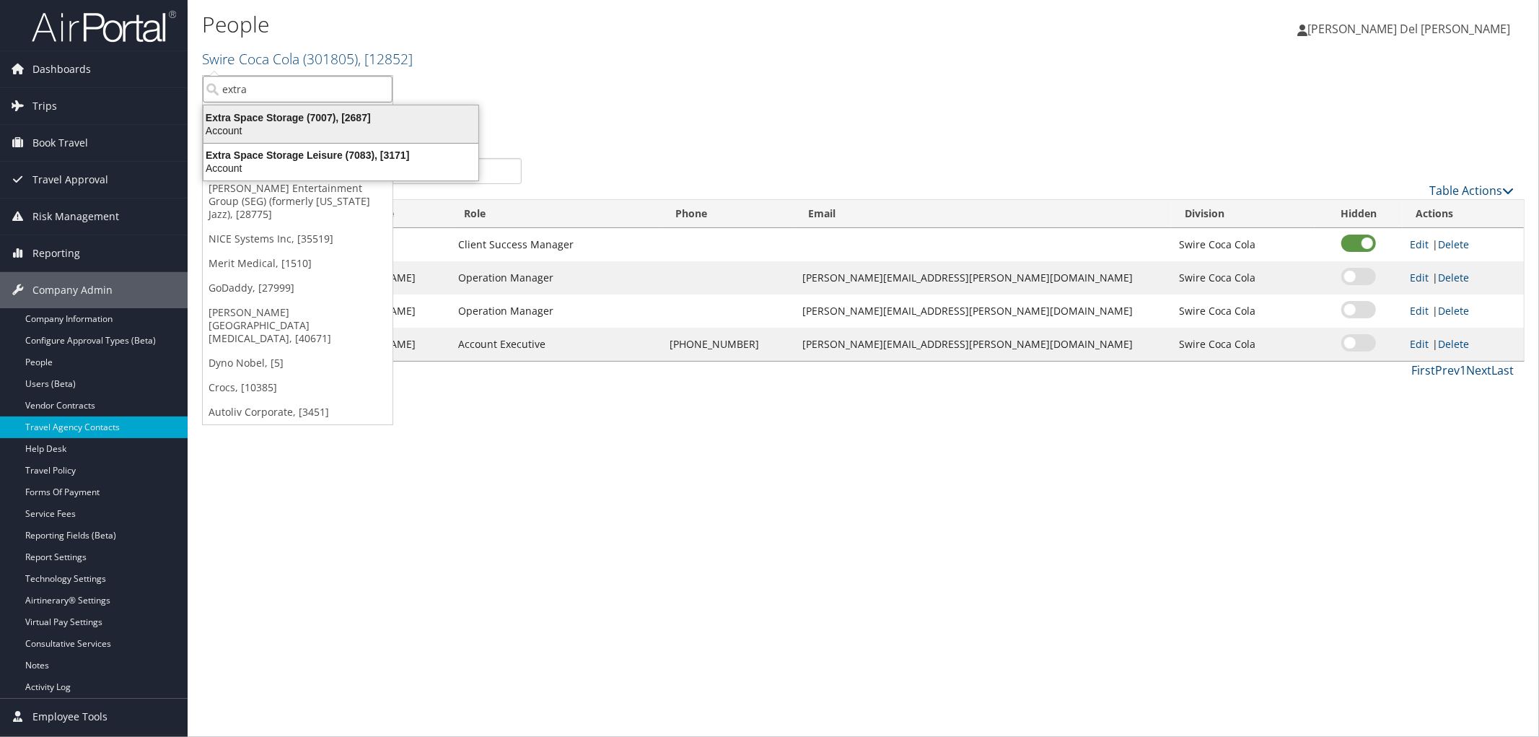
click at [323, 132] on div "Account" at bounding box center [341, 130] width 292 height 13
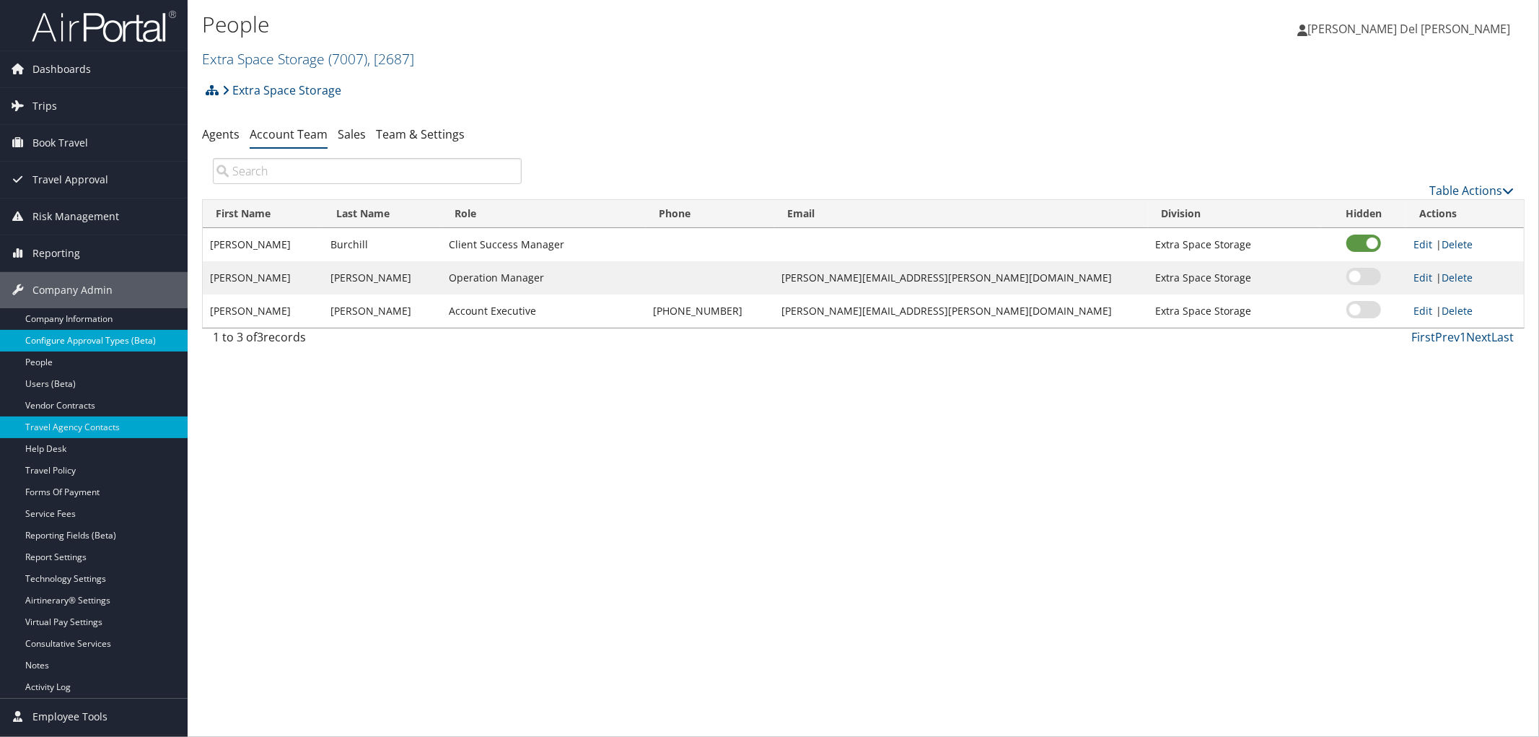
drag, startPoint x: 77, startPoint y: 320, endPoint x: 76, endPoint y: 335, distance: 15.9
click at [76, 322] on link "Company Information" at bounding box center [94, 319] width 188 height 22
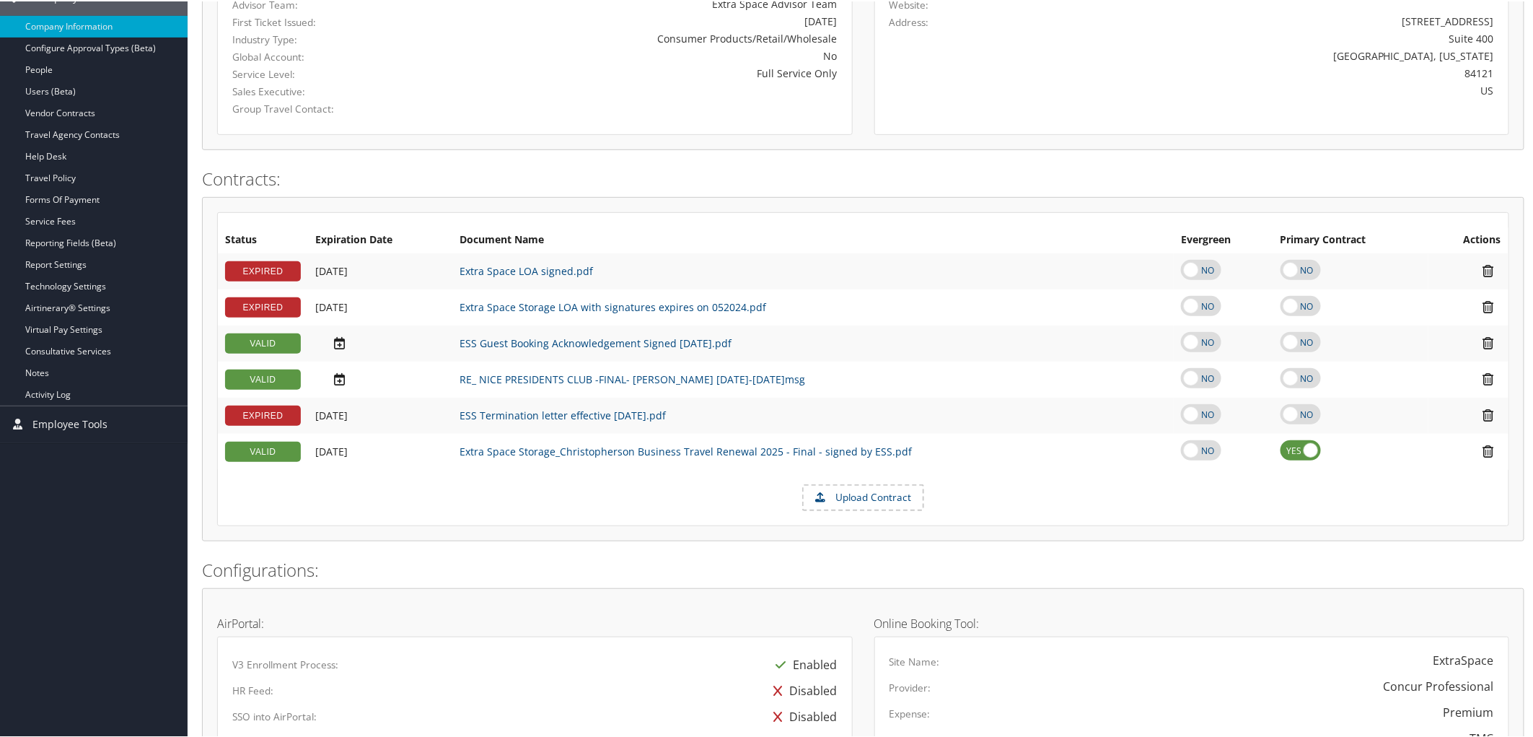
scroll to position [240, 0]
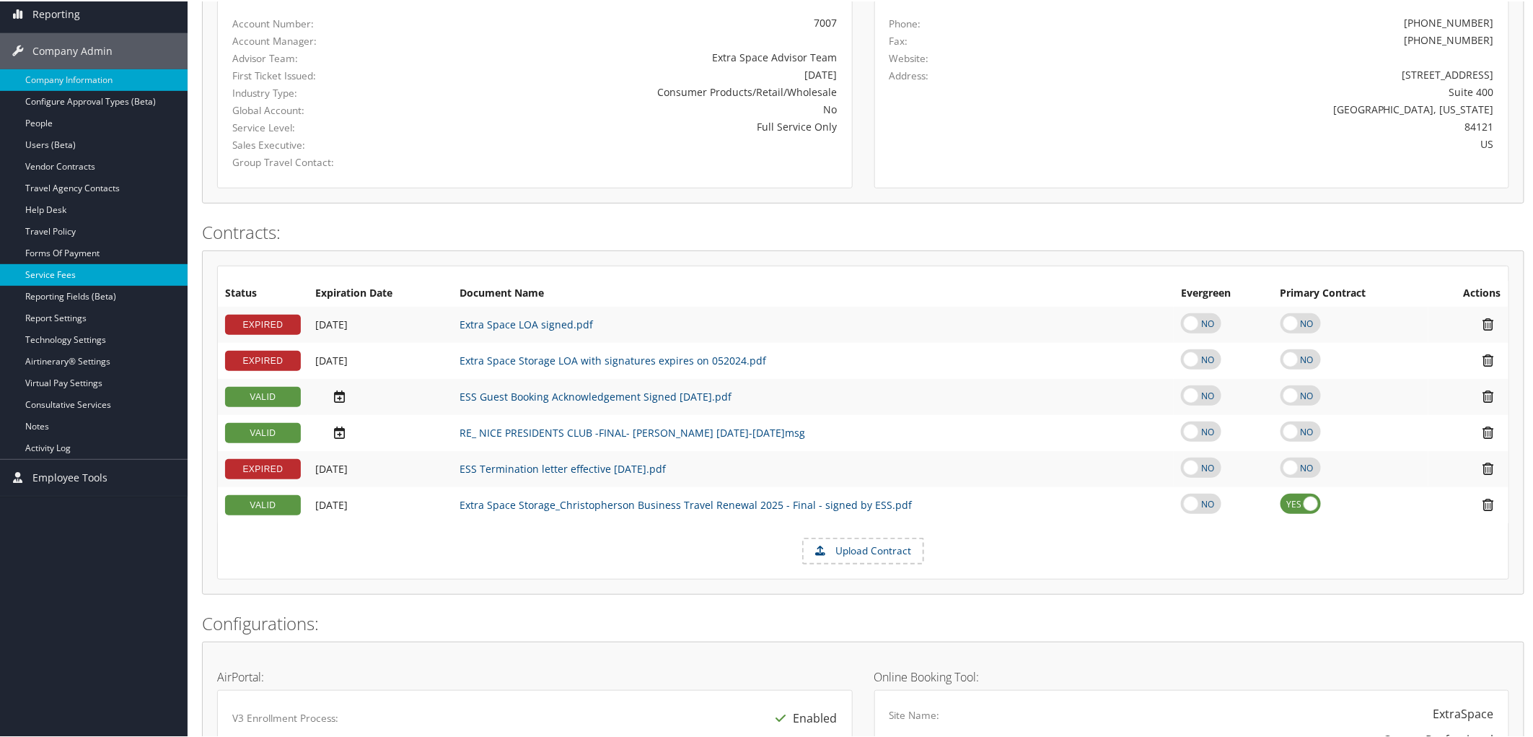
click at [70, 277] on link "Service Fees" at bounding box center [94, 274] width 188 height 22
